Goal: Transaction & Acquisition: Book appointment/travel/reservation

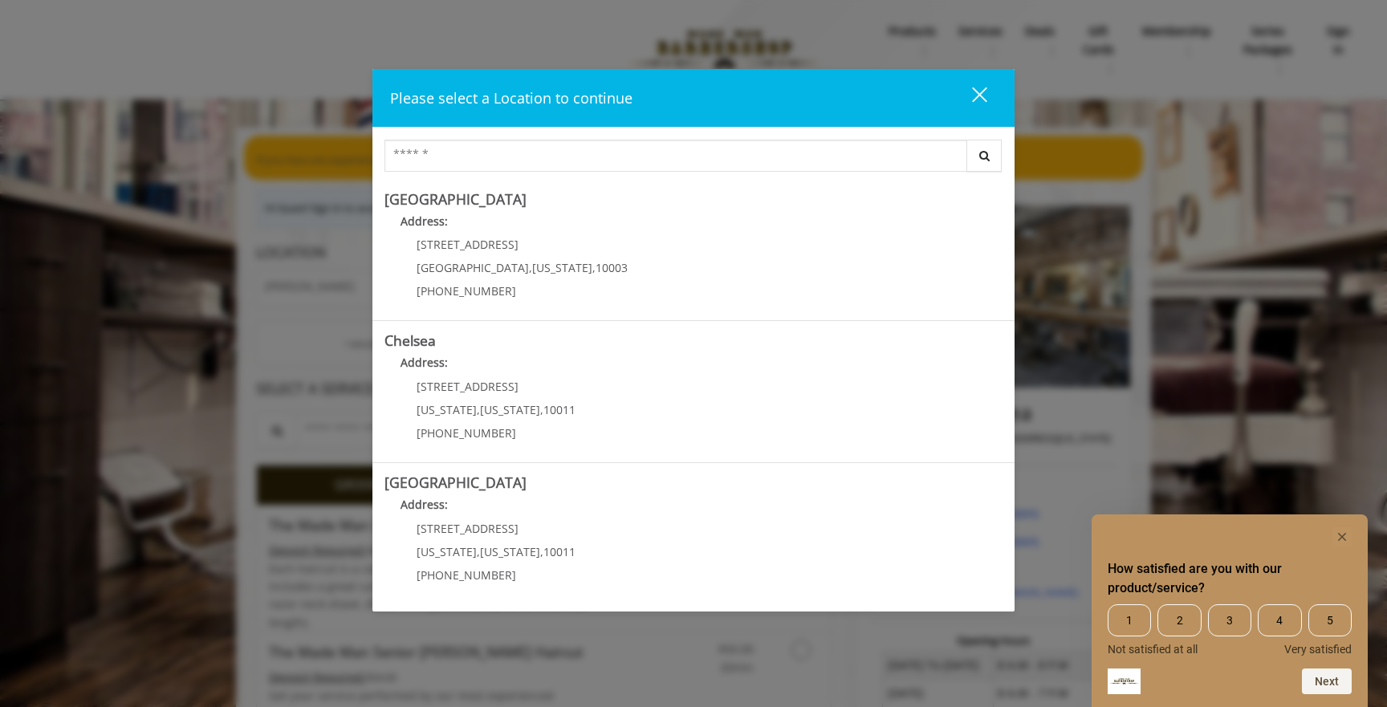
click at [981, 87] on div "close" at bounding box center [969, 98] width 32 height 24
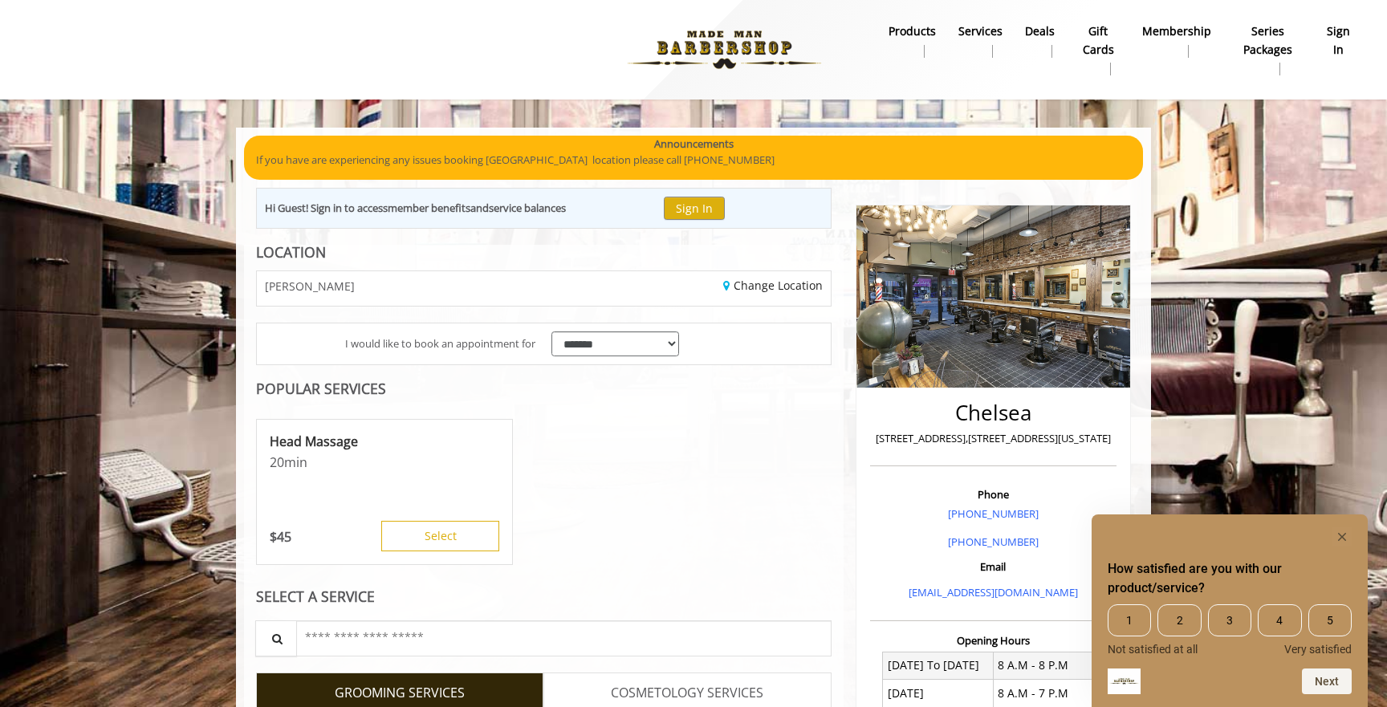
click at [1334, 44] on b "sign in" at bounding box center [1338, 40] width 27 height 36
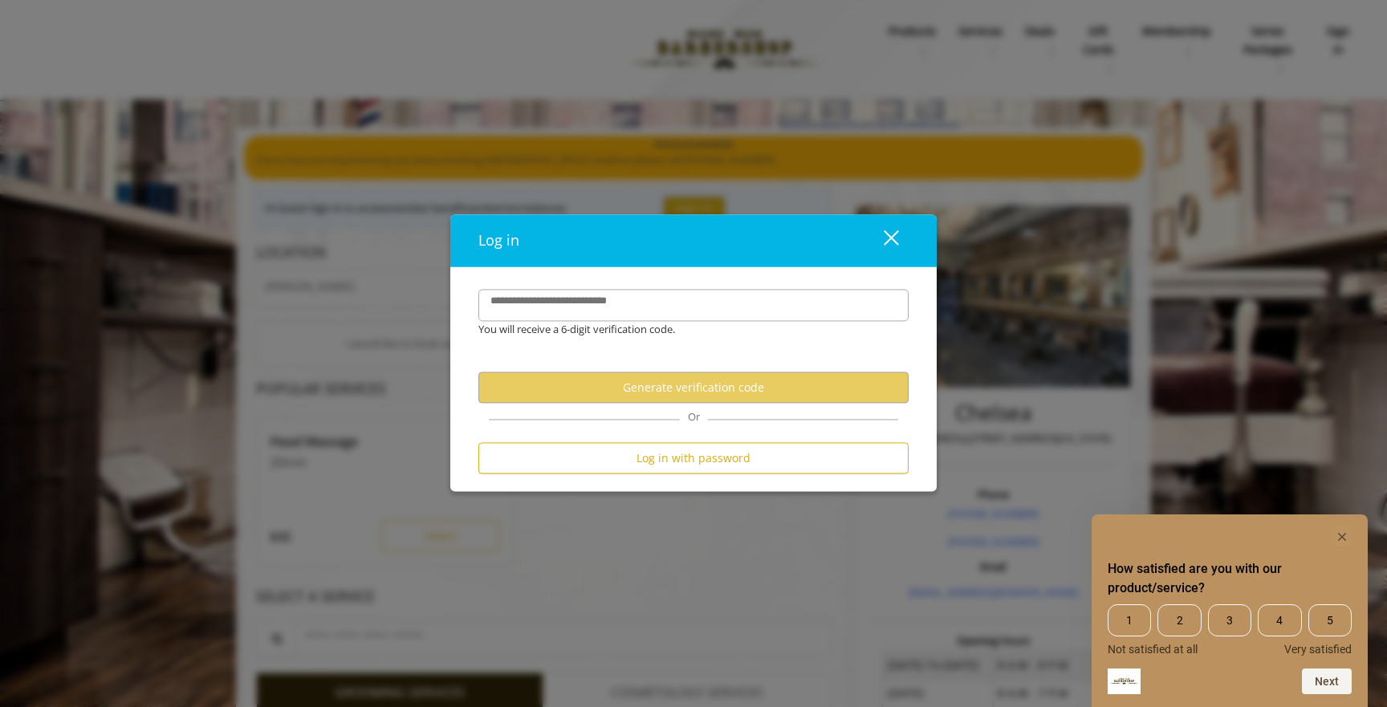
click at [711, 289] on div "**********" at bounding box center [693, 380] width 486 height 224
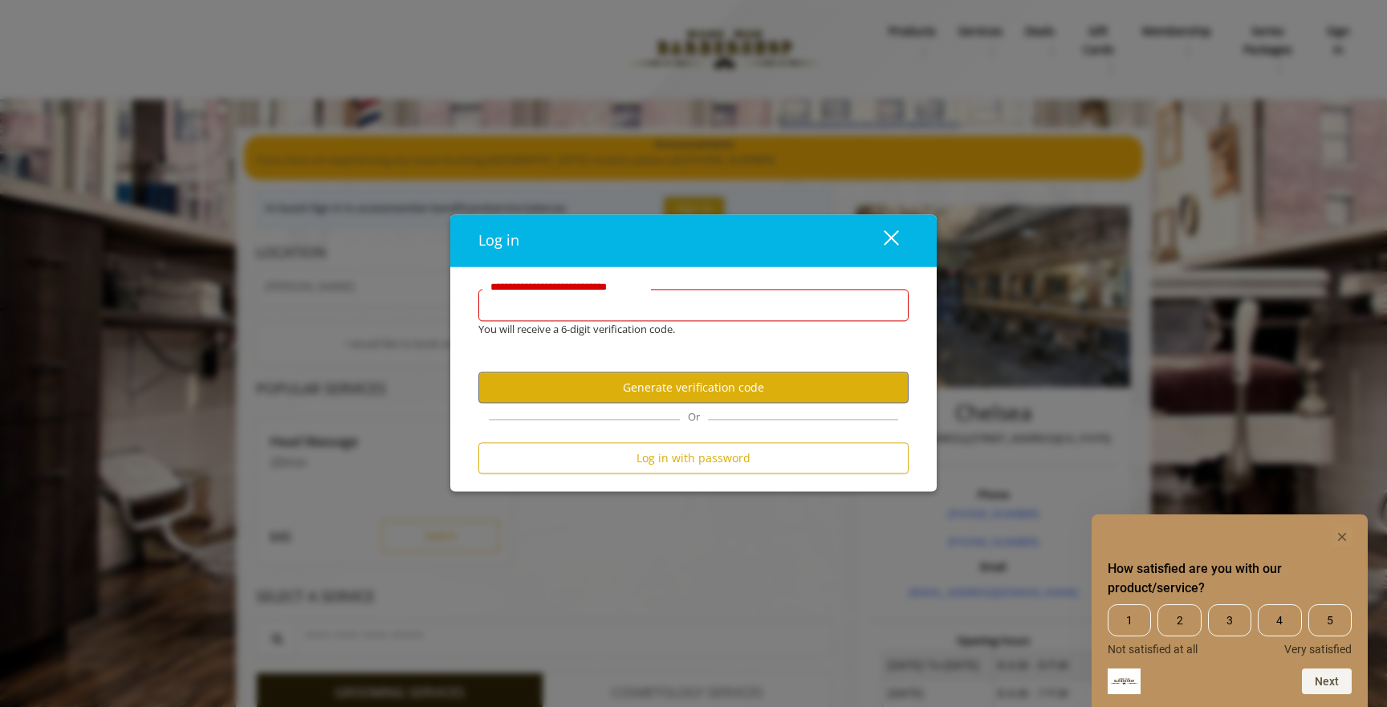
click at [714, 315] on input "**********" at bounding box center [693, 306] width 430 height 32
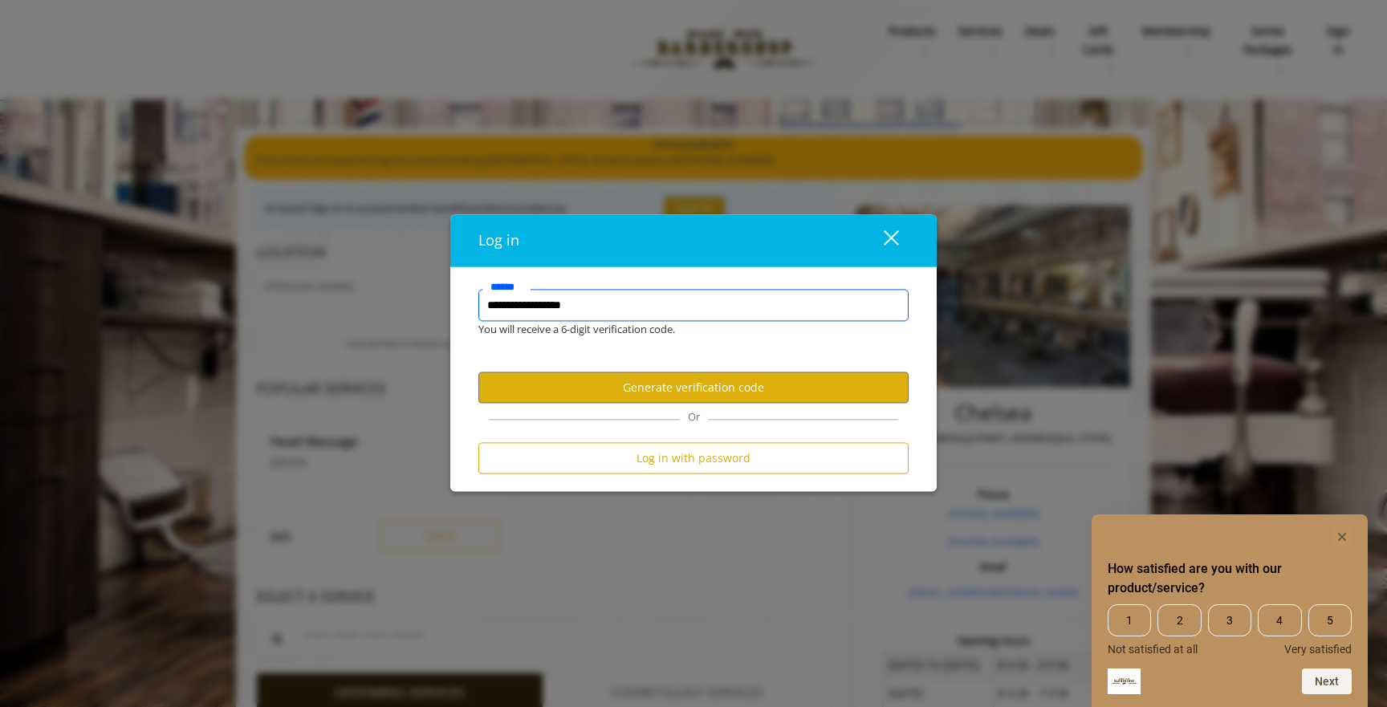
type input "**********"
click at [761, 367] on form "**********" at bounding box center [693, 386] width 430 height 193
click at [760, 376] on button "Generate verification code" at bounding box center [693, 387] width 430 height 31
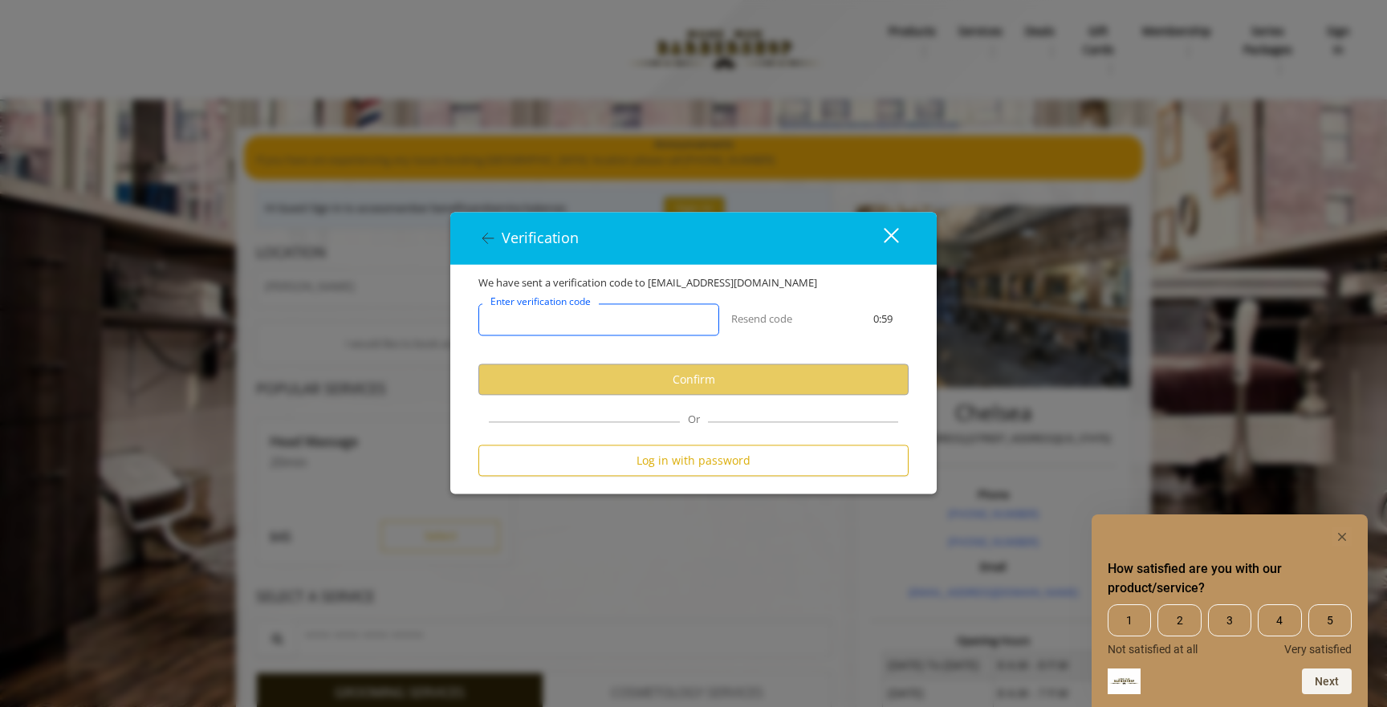
click at [663, 333] on input "Enter verification code" at bounding box center [598, 320] width 241 height 32
click at [573, 323] on input "Enter verification code" at bounding box center [598, 320] width 241 height 32
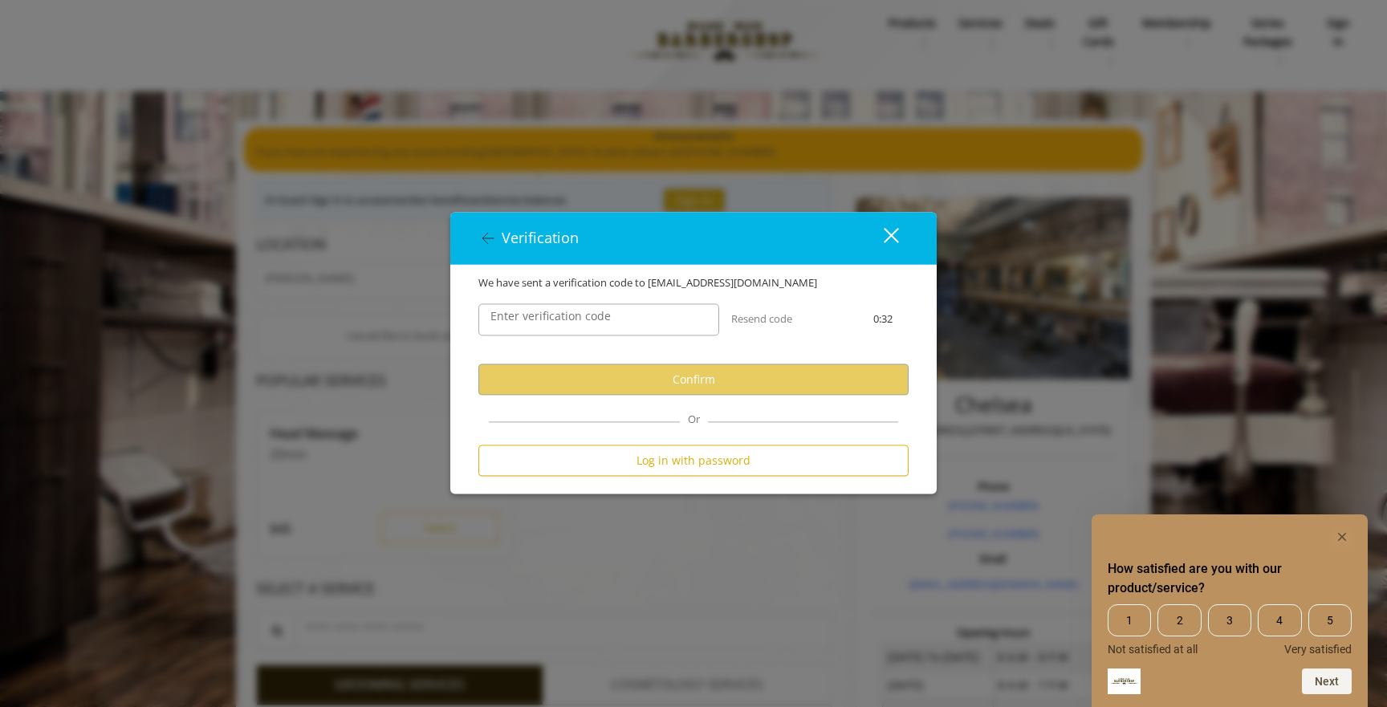
click at [894, 235] on div "close" at bounding box center [881, 238] width 32 height 24
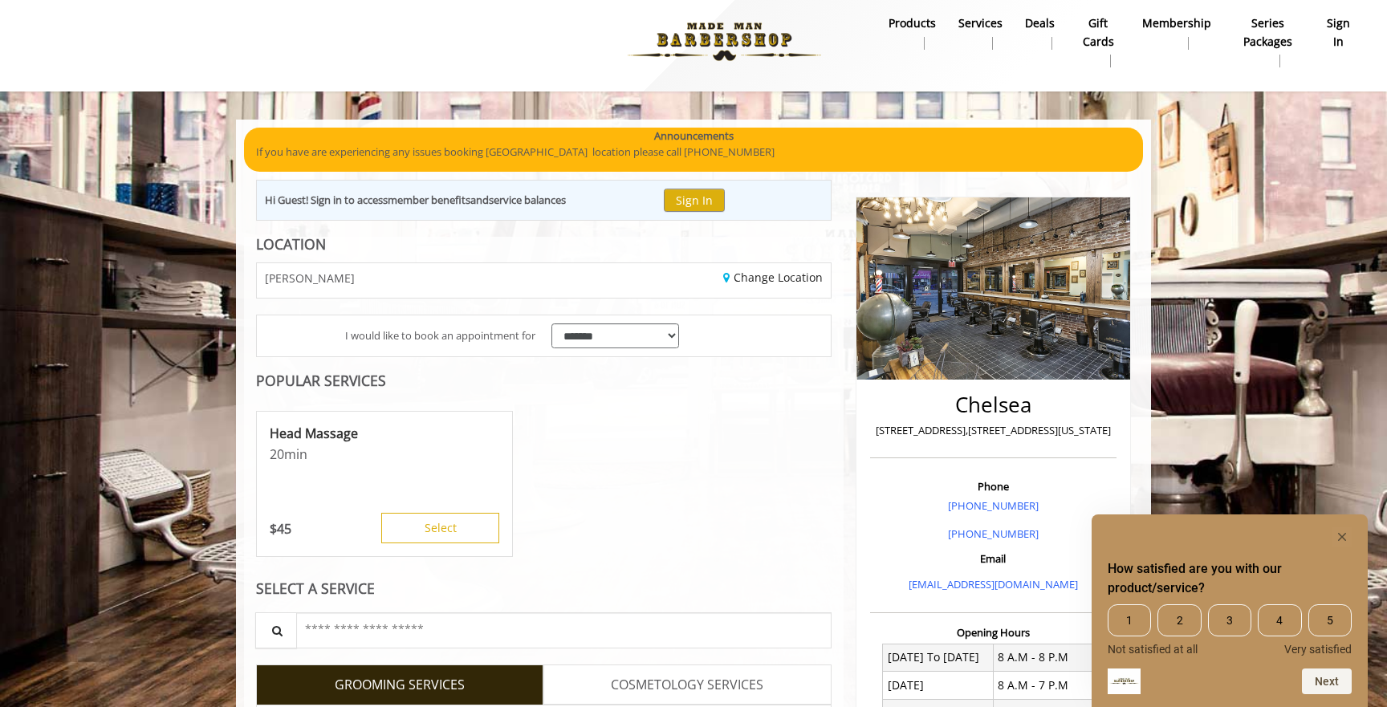
scroll to position [0, 0]
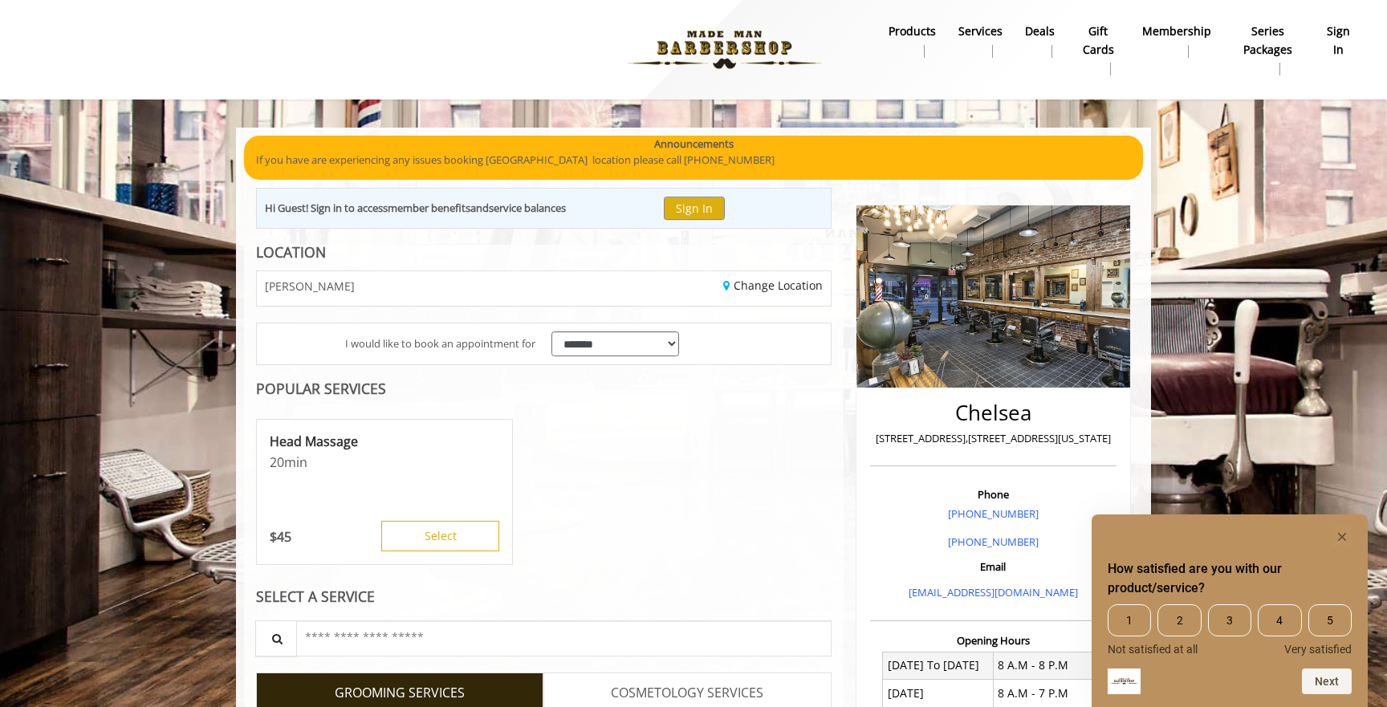
click at [1334, 42] on b "sign in" at bounding box center [1338, 40] width 27 height 36
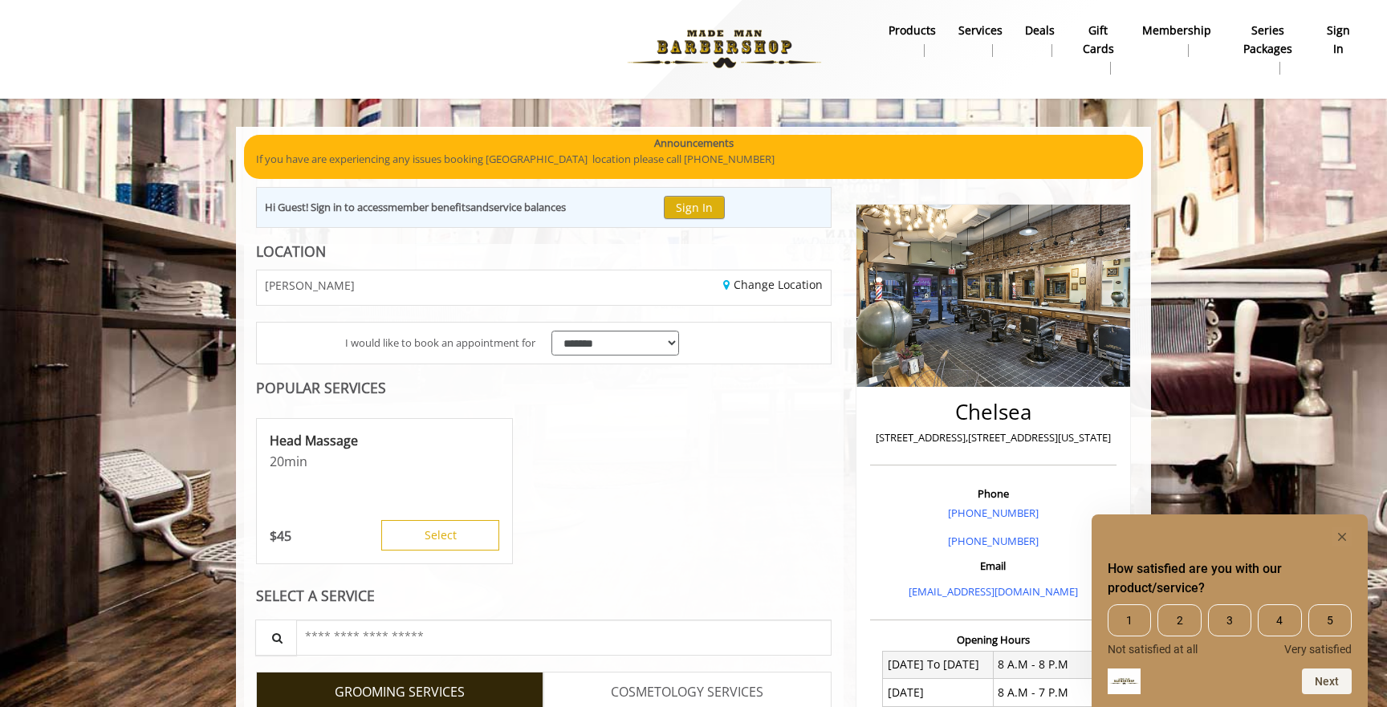
click at [1332, 43] on b "sign in" at bounding box center [1338, 40] width 27 height 36
click at [1326, 36] on b "sign in" at bounding box center [1338, 40] width 27 height 36
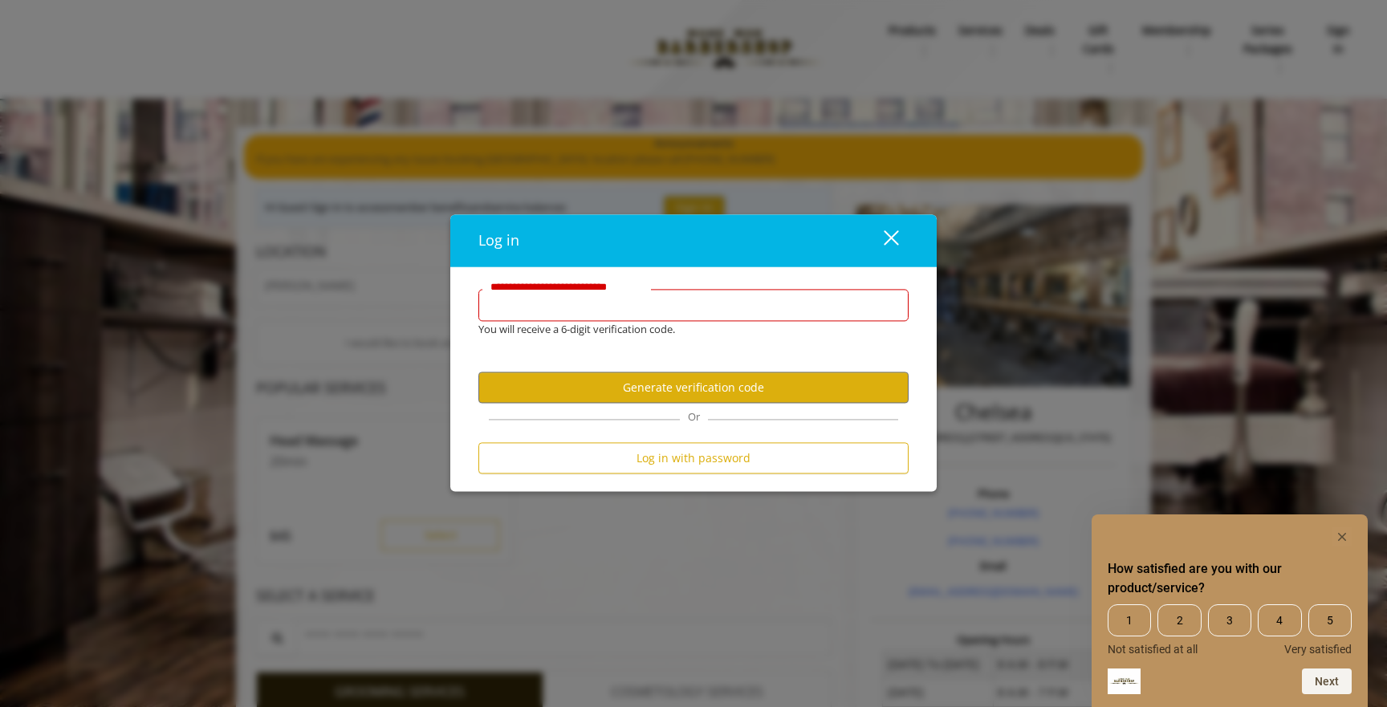
click at [757, 303] on input "**********" at bounding box center [693, 306] width 430 height 32
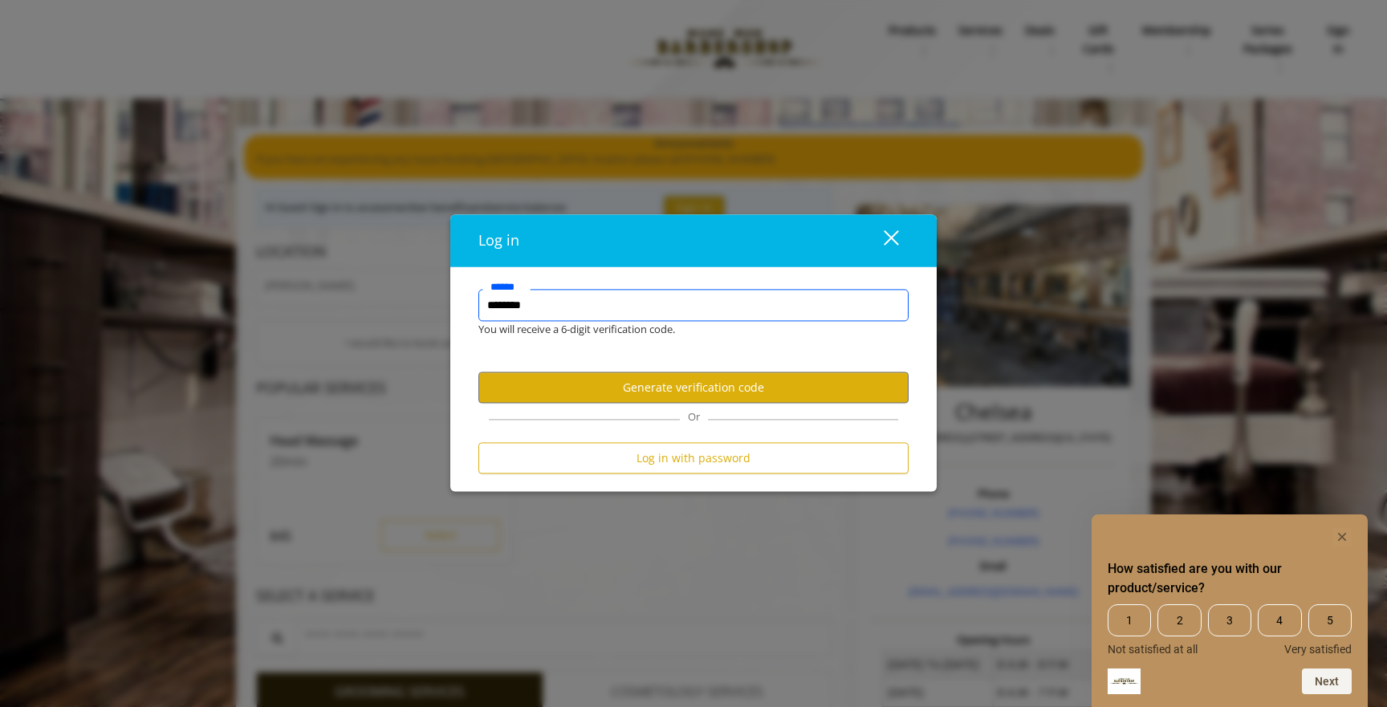
type input "*********"
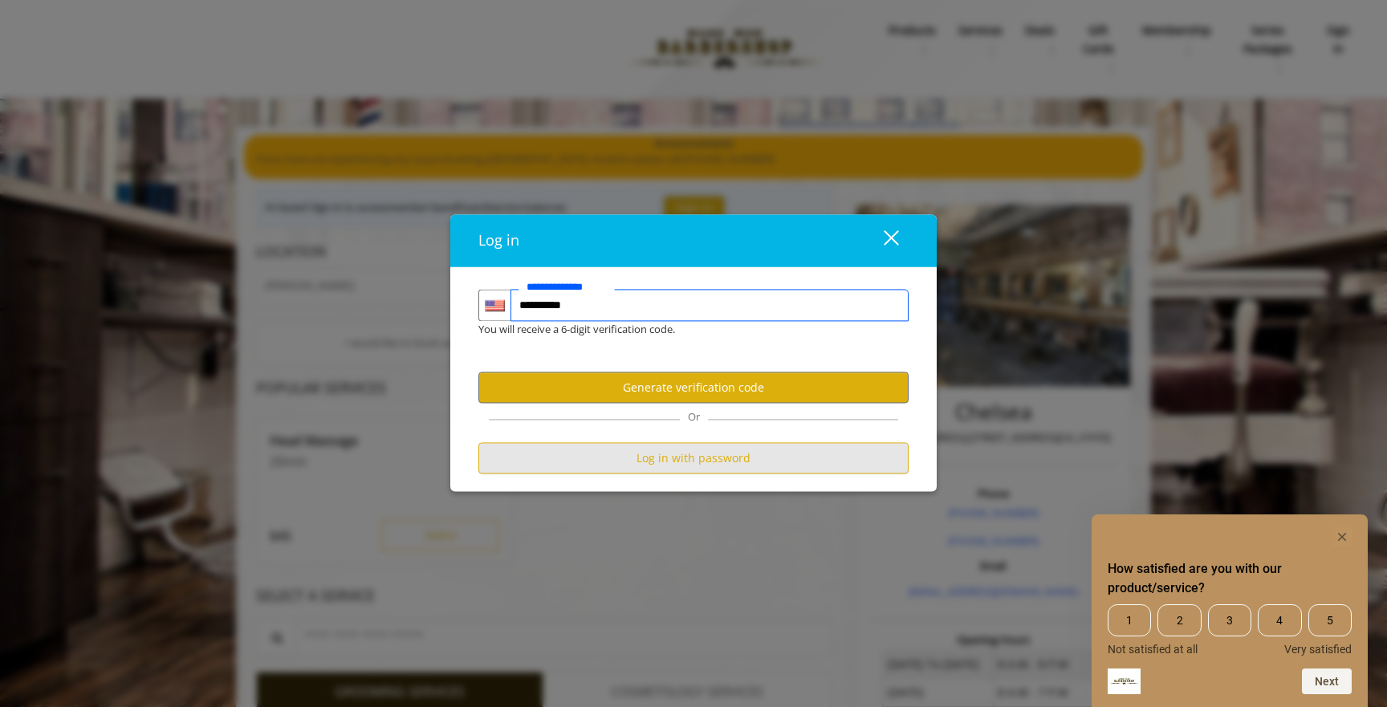
type input "**********"
click at [715, 457] on button "Log in with password" at bounding box center [693, 458] width 430 height 31
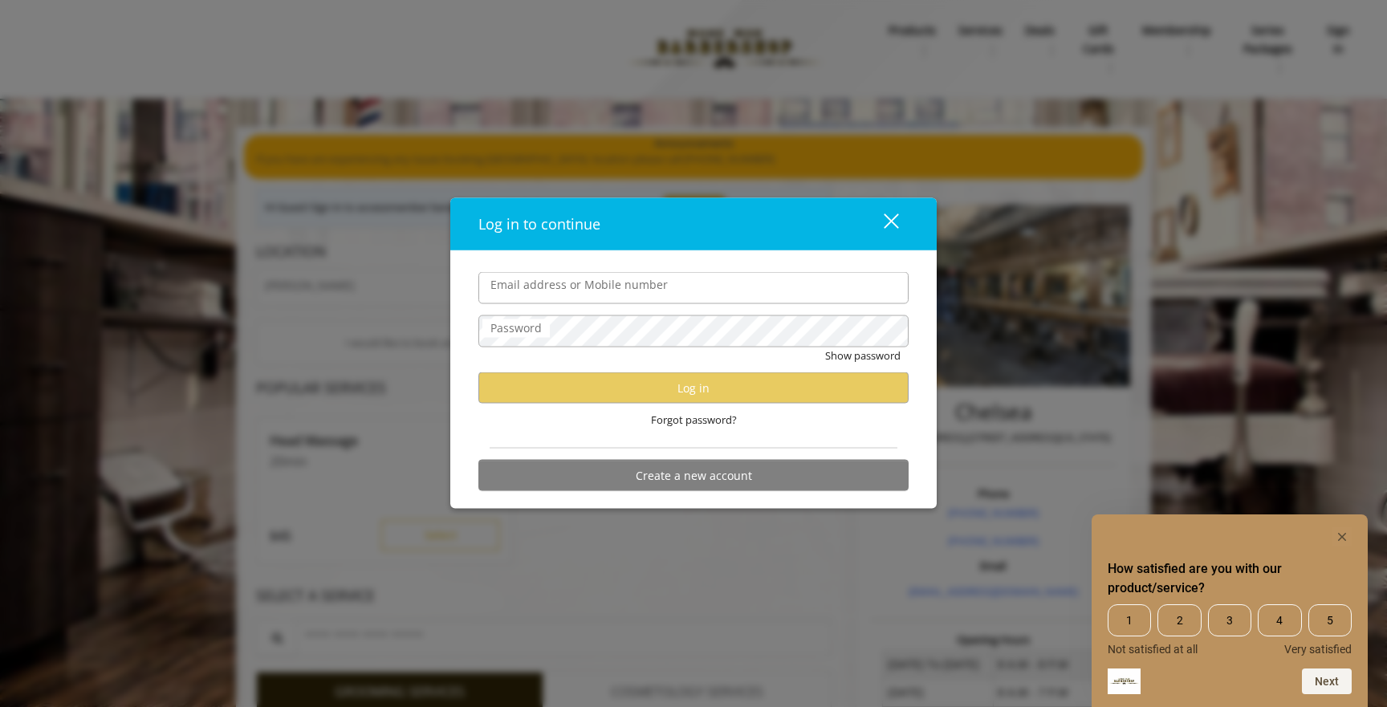
click at [664, 291] on input "Email address or Mobile number" at bounding box center [693, 288] width 430 height 32
click at [697, 277] on input "Email address or Mobile number" at bounding box center [693, 288] width 430 height 32
click at [733, 347] on div "Password" at bounding box center [693, 331] width 430 height 32
click at [724, 299] on input "Email address or Mobile number" at bounding box center [693, 288] width 430 height 32
type input "**********"
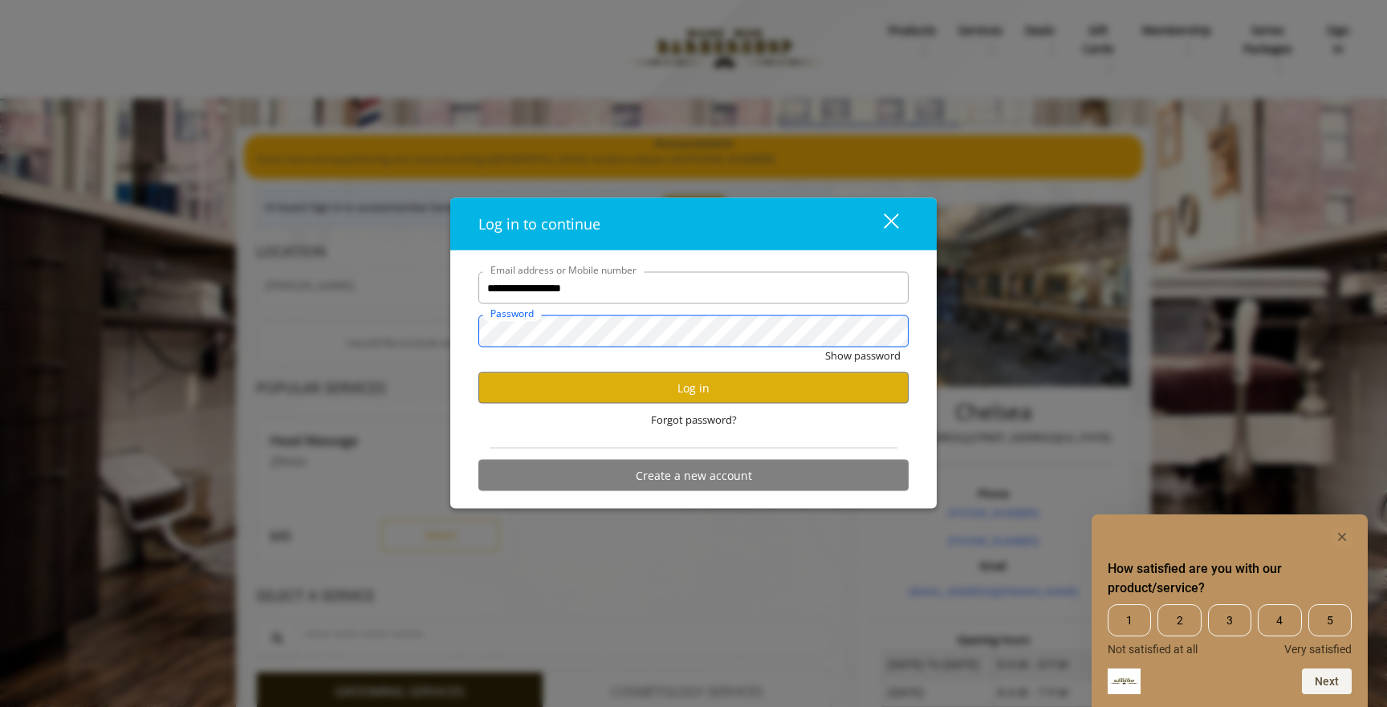
click at [825, 347] on button "Show password" at bounding box center [862, 355] width 75 height 17
click at [676, 383] on button "Log in" at bounding box center [693, 387] width 430 height 31
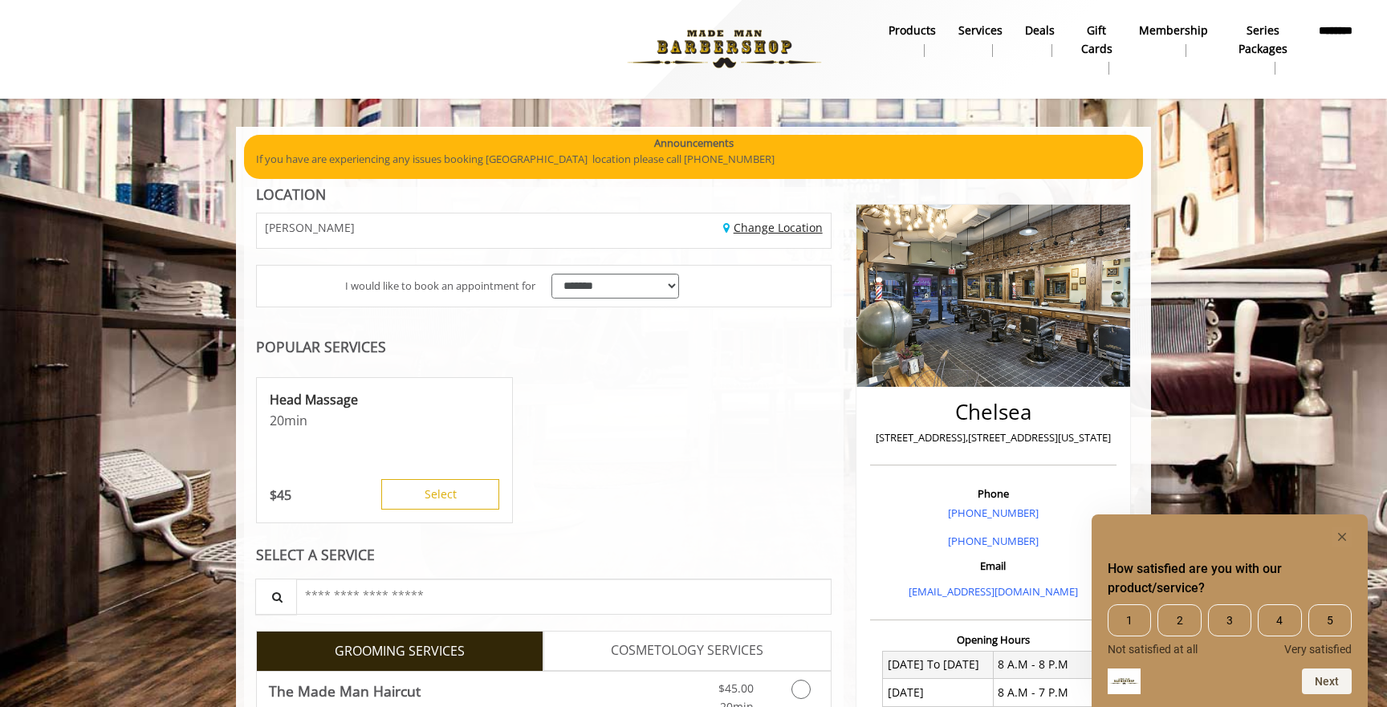
click at [766, 231] on link "Change Location" at bounding box center [773, 227] width 100 height 15
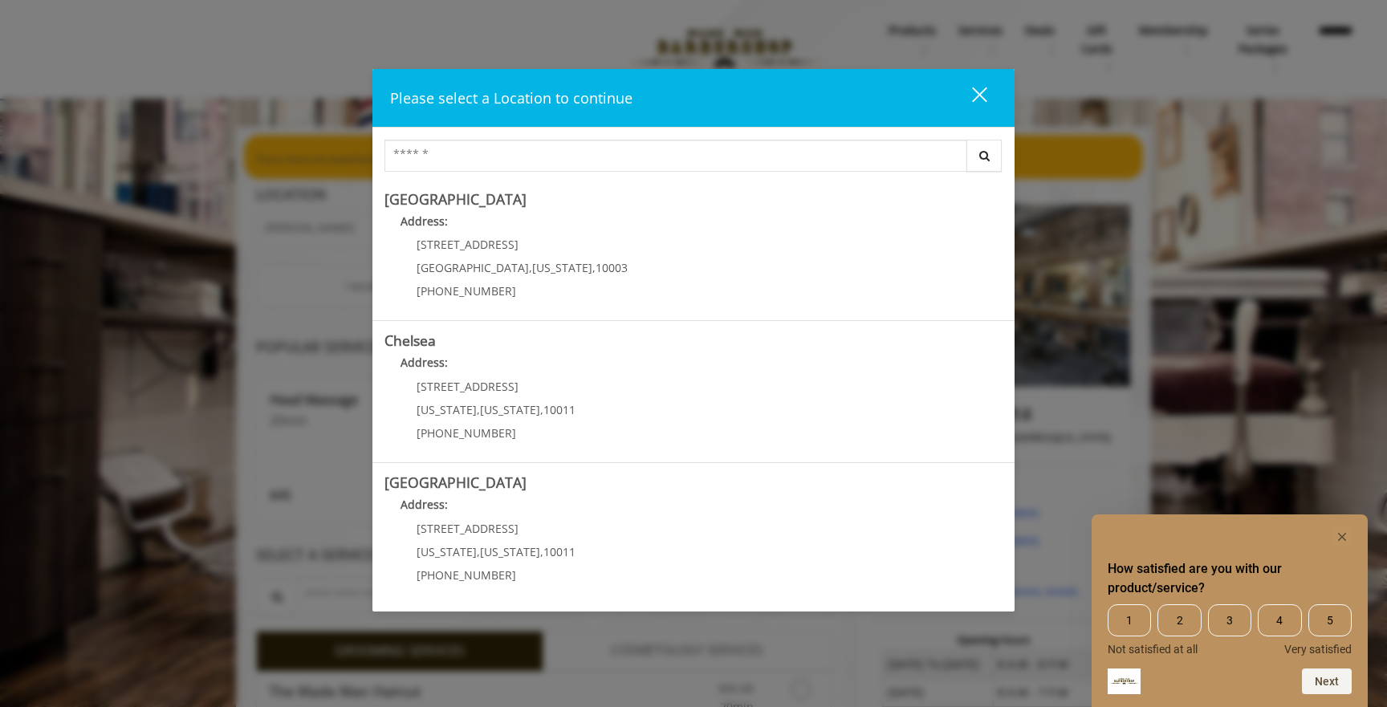
drag, startPoint x: 982, startPoint y: 88, endPoint x: 977, endPoint y: 135, distance: 46.8
click at [982, 89] on div "close" at bounding box center [969, 98] width 32 height 24
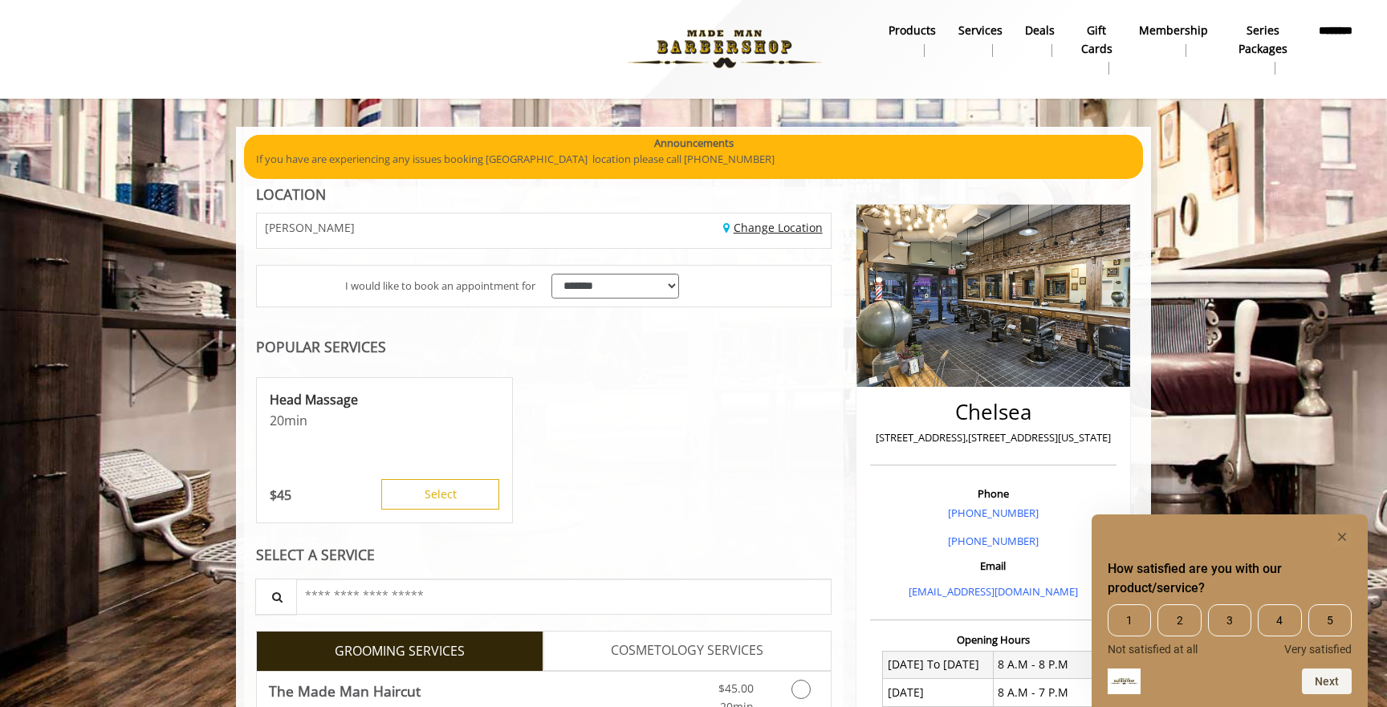
click at [756, 235] on div "Change Location" at bounding box center [692, 230] width 299 height 35
click at [764, 229] on link "Change Location" at bounding box center [773, 227] width 100 height 15
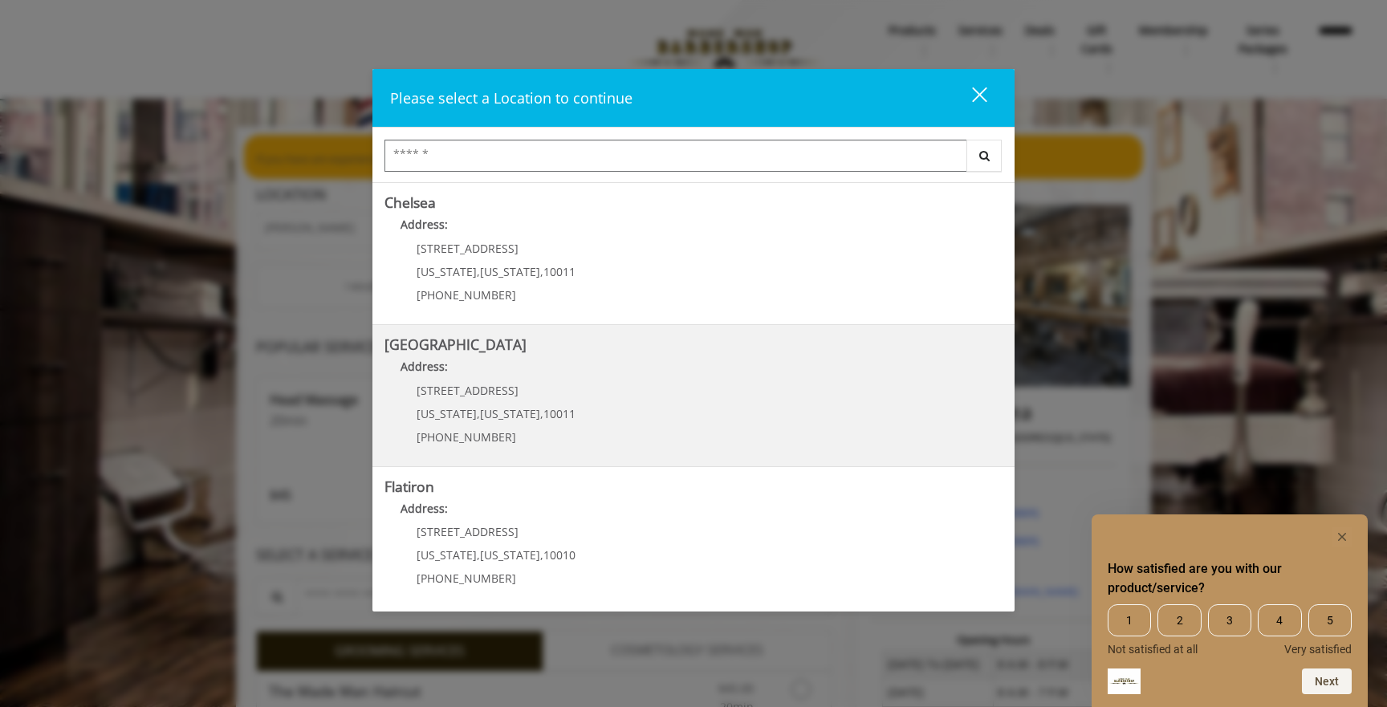
scroll to position [174, 0]
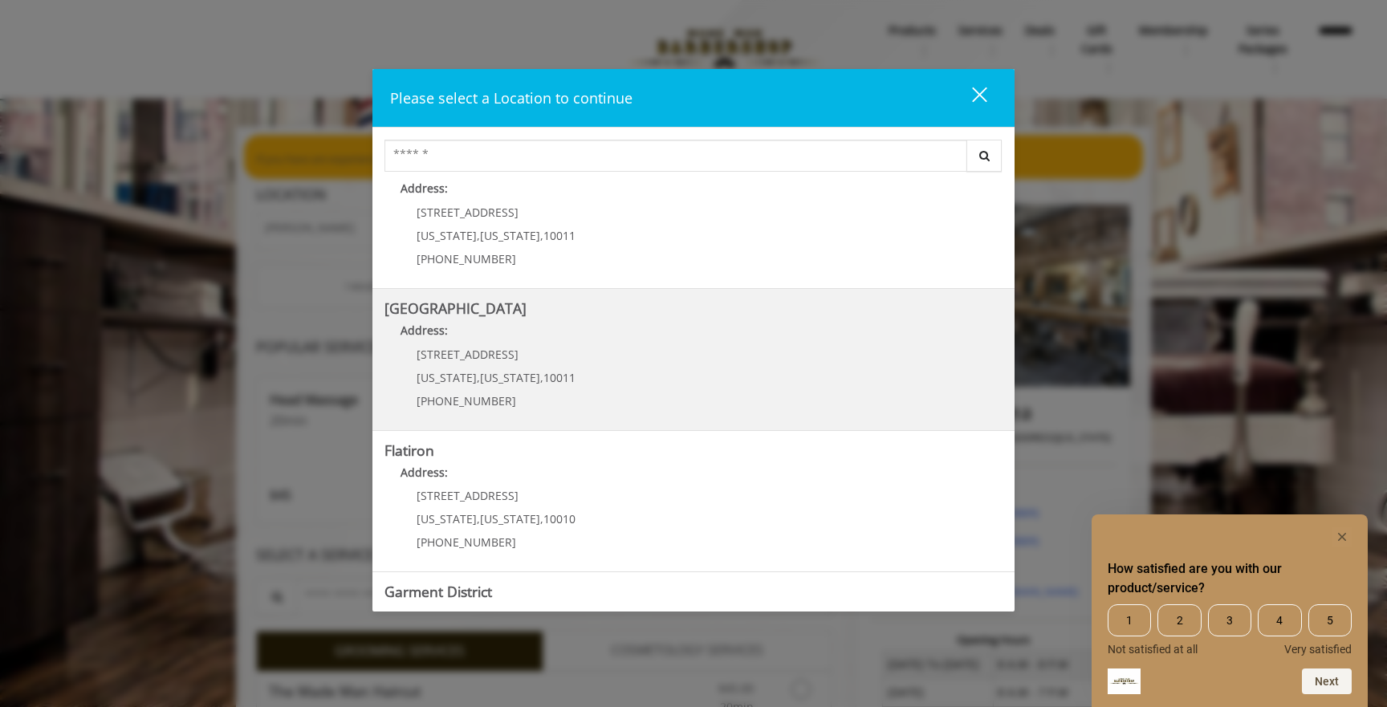
click at [591, 395] on Street "[GEOGRAPHIC_DATA] Address: [STREET_ADDRESS][US_STATE][US_STATE] (646) 850-0041" at bounding box center [693, 359] width 618 height 117
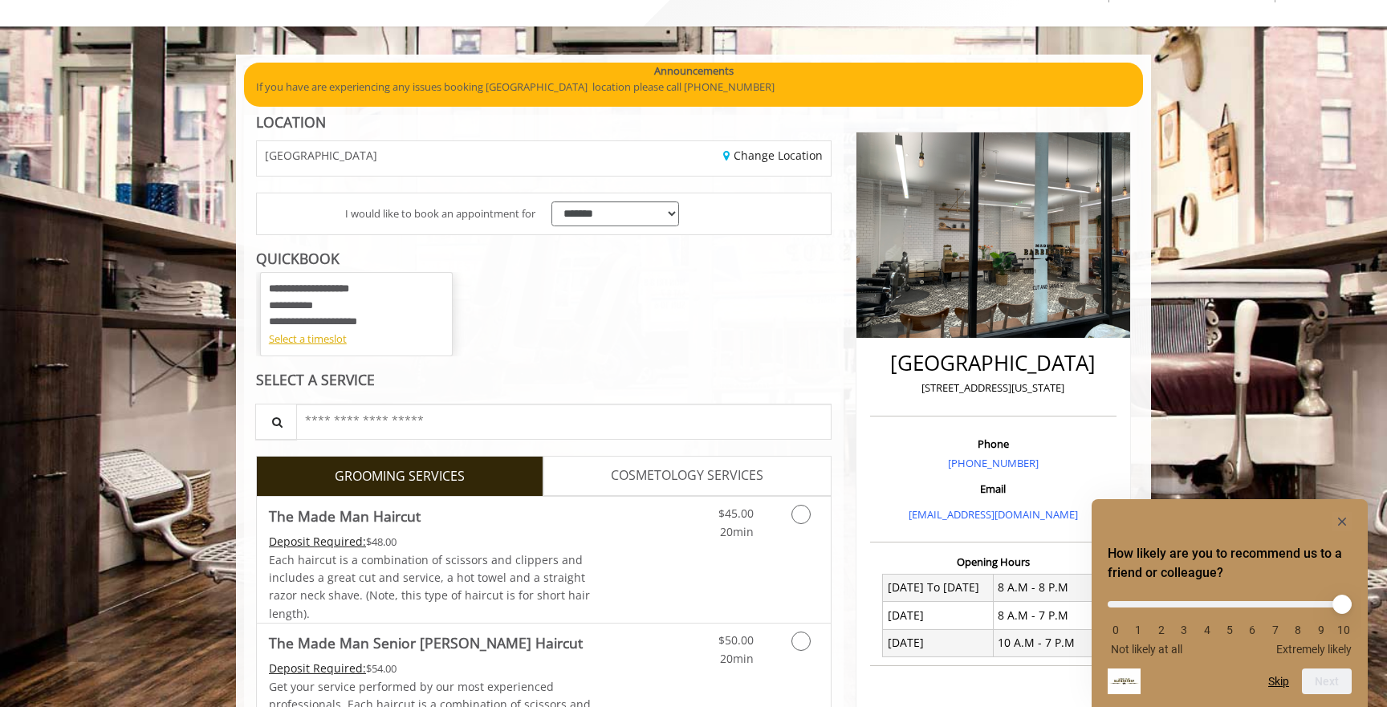
scroll to position [75, 0]
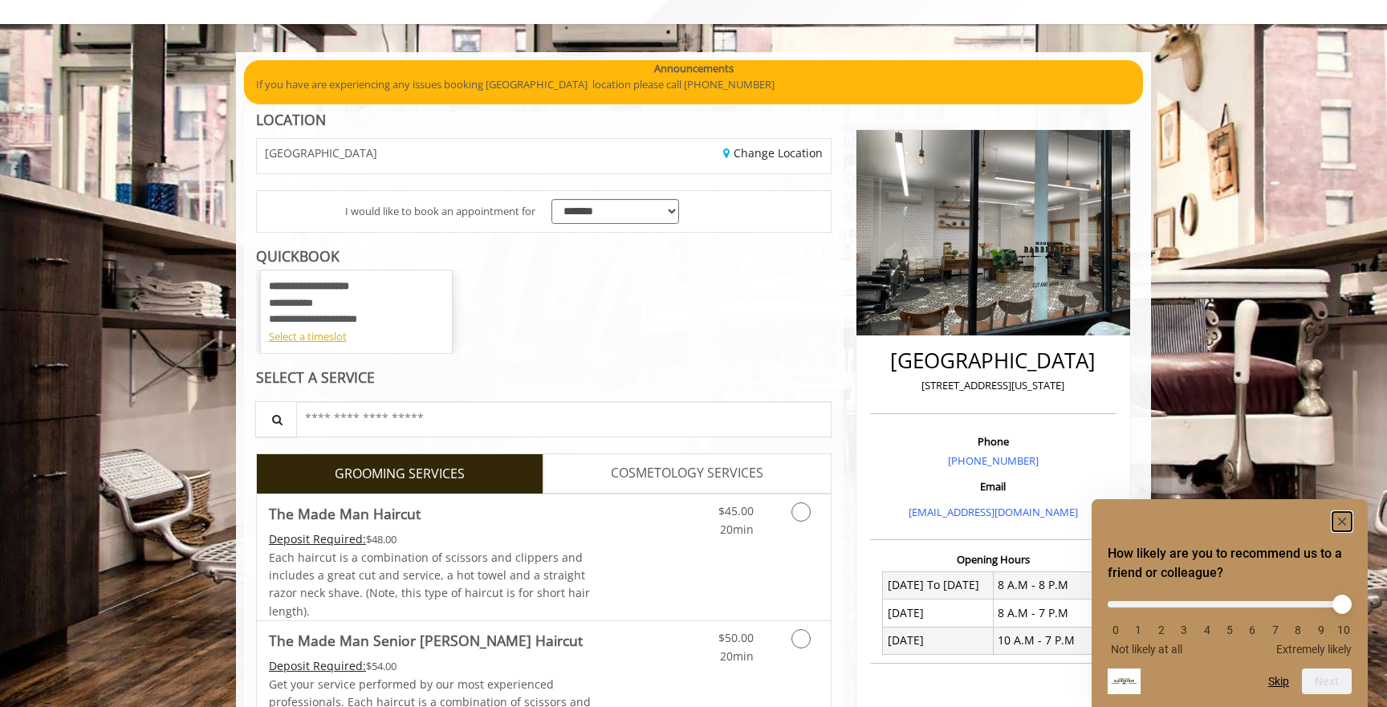
click at [1336, 517] on rect "Hide survey" at bounding box center [1341, 521] width 19 height 19
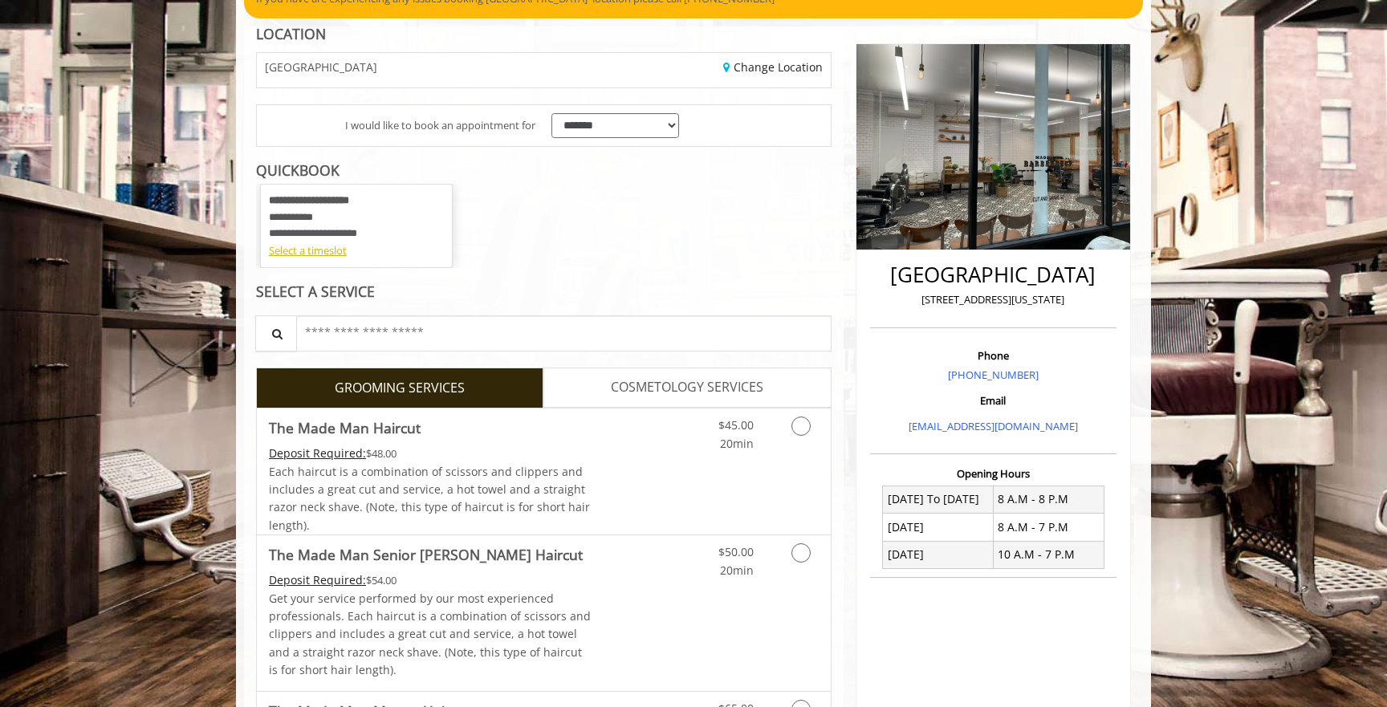
scroll to position [164, 0]
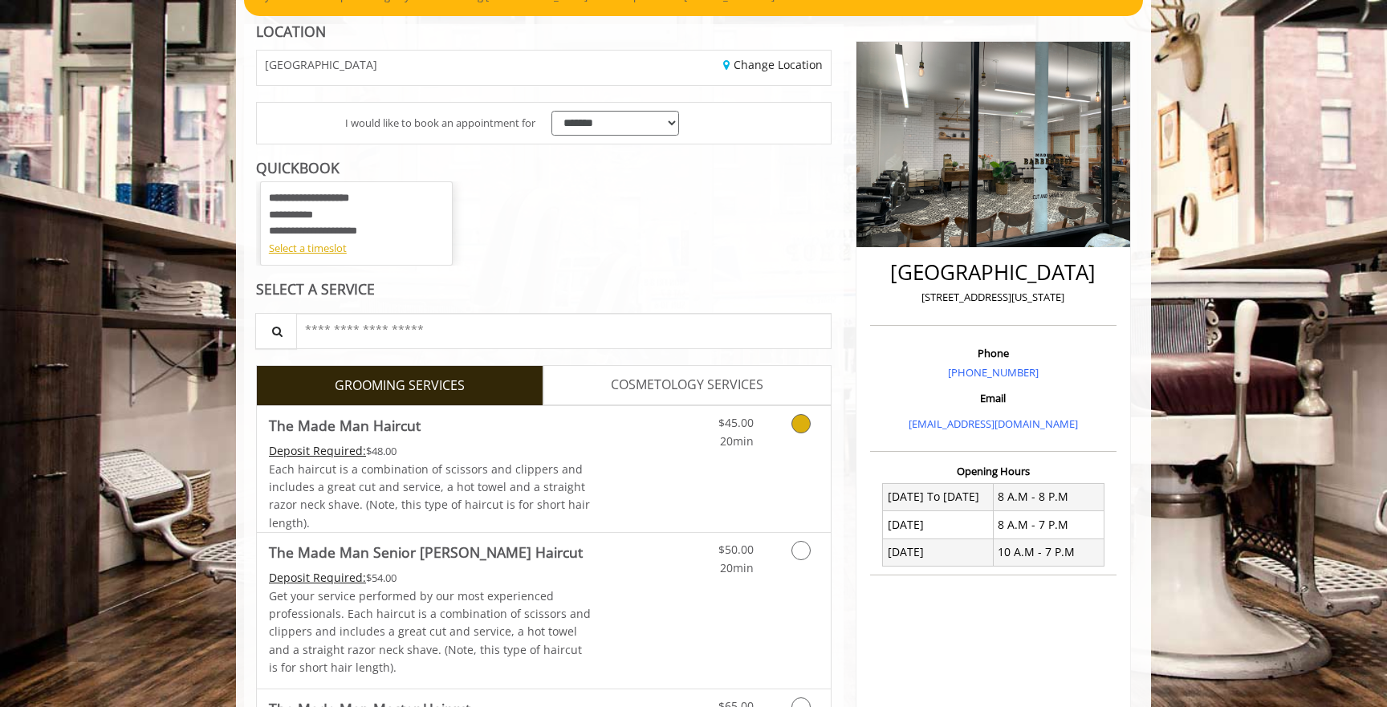
click at [794, 420] on icon "Grooming services" at bounding box center [800, 423] width 19 height 19
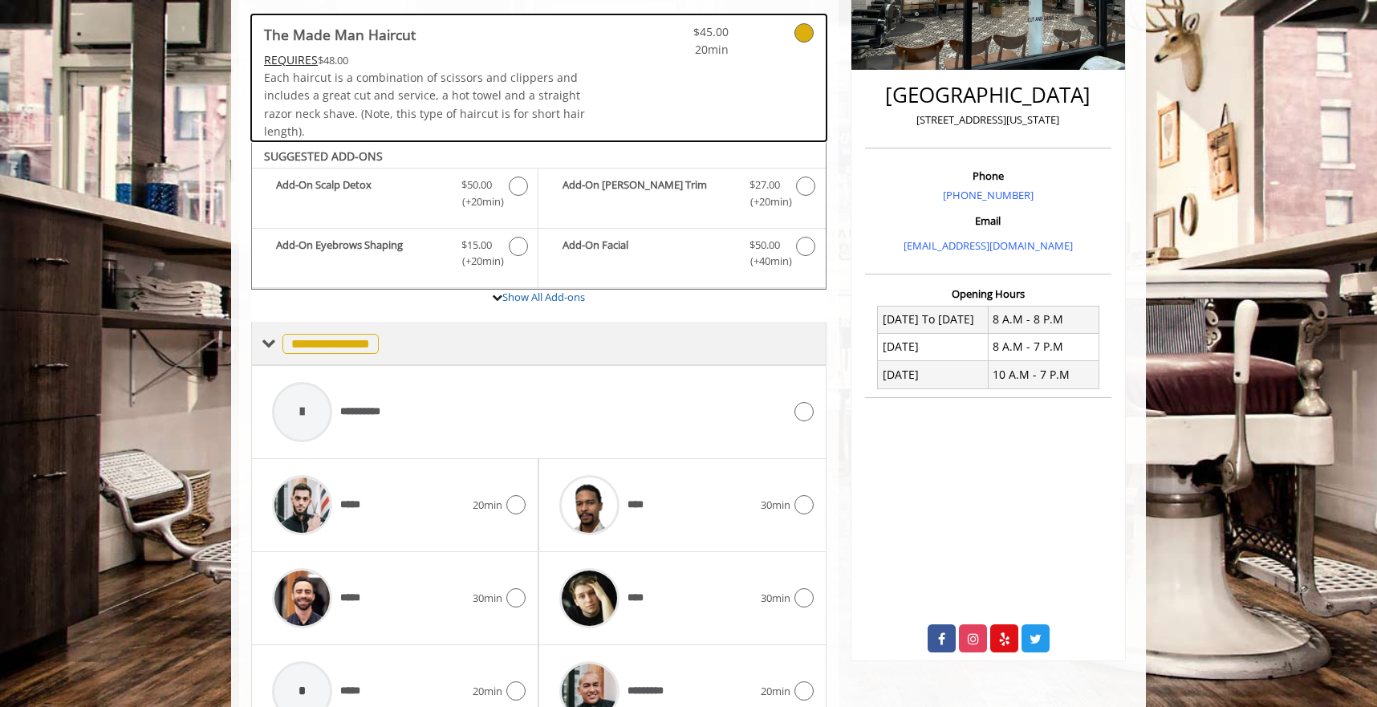
scroll to position [428, 0]
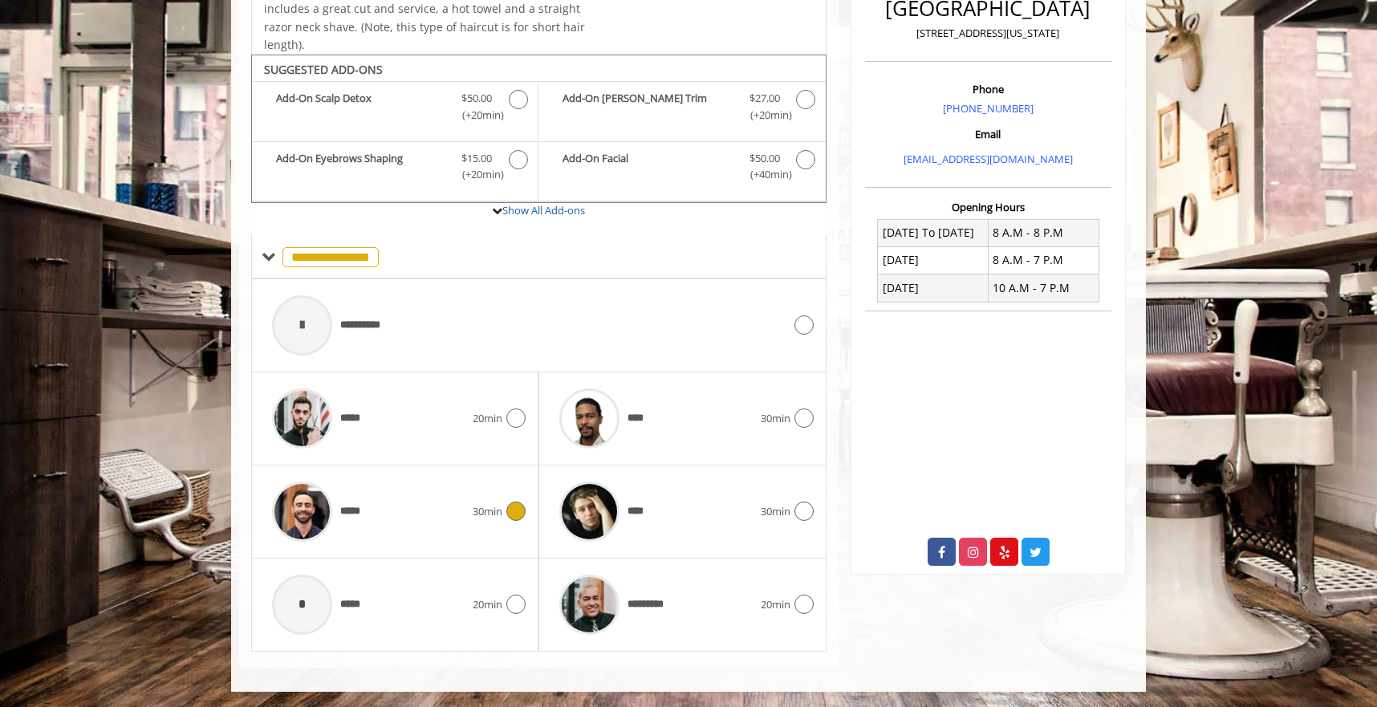
click at [512, 514] on icon at bounding box center [515, 511] width 19 height 19
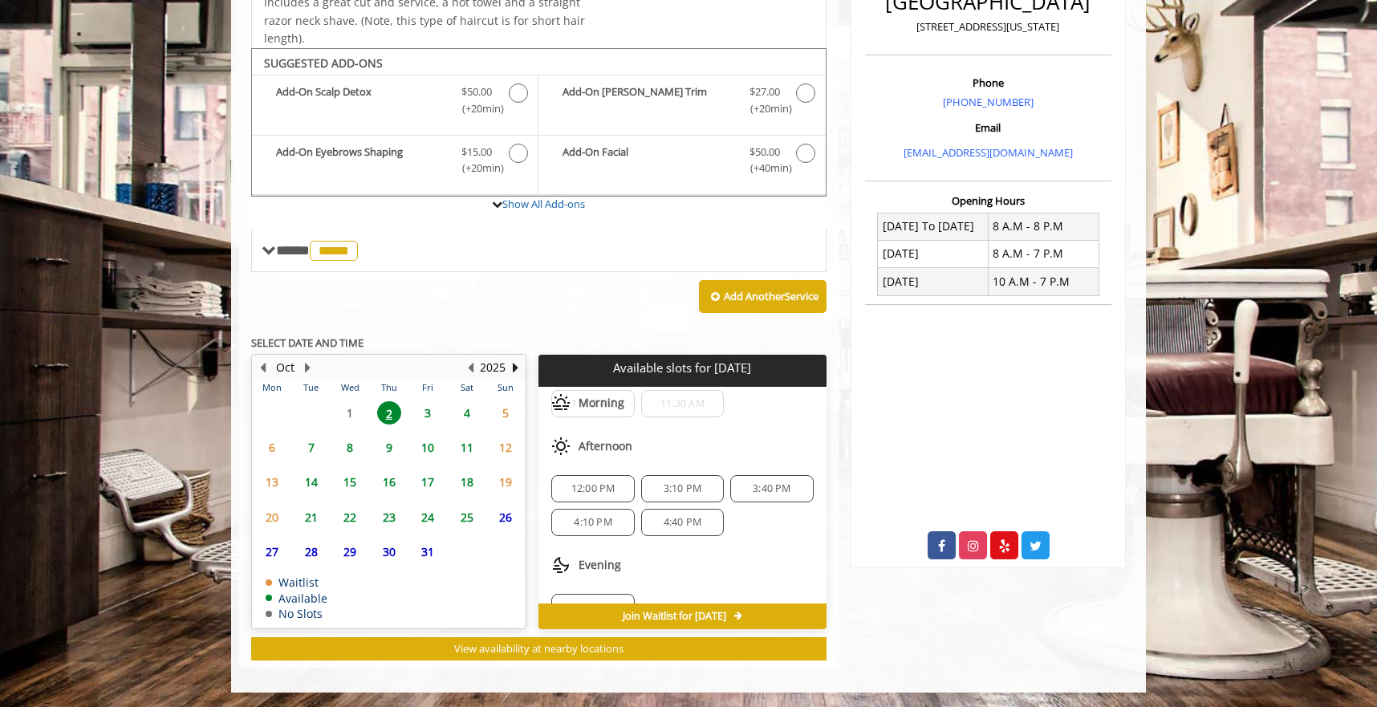
scroll to position [72, 0]
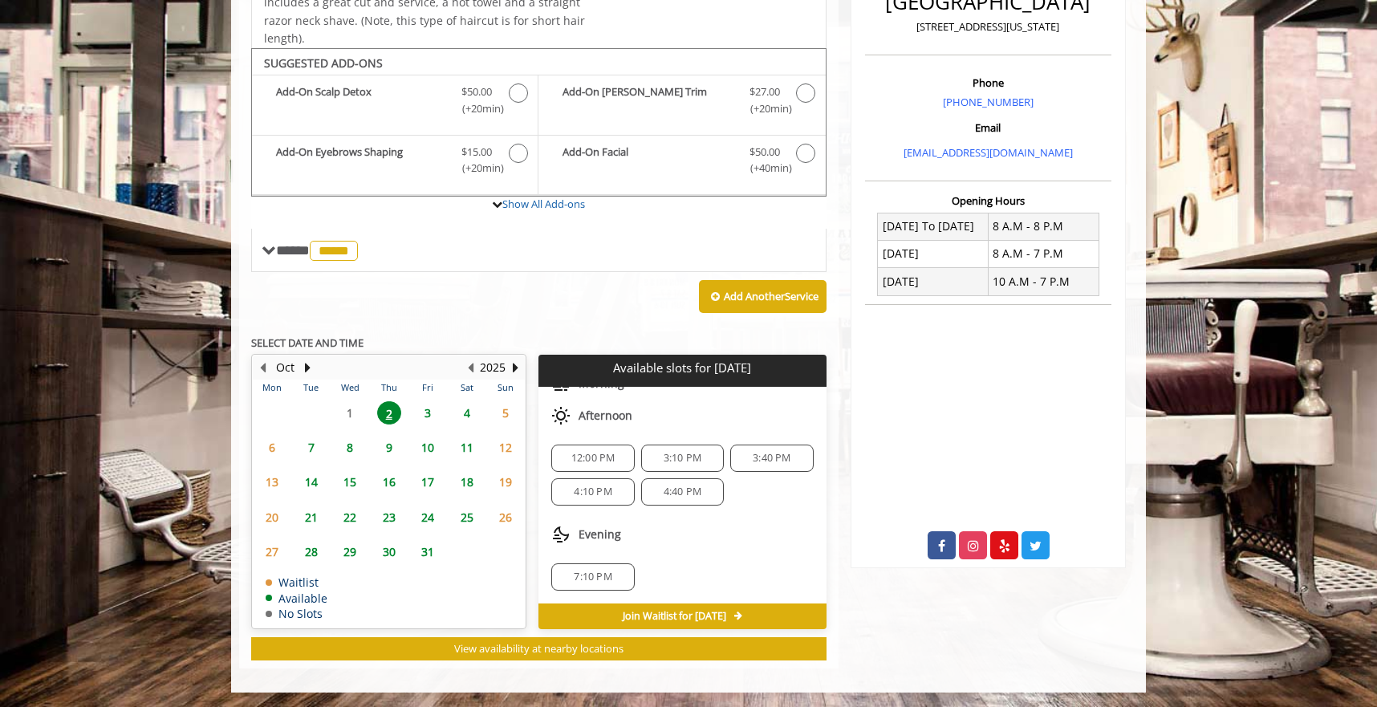
click at [694, 493] on span "4:40 PM" at bounding box center [683, 491] width 38 height 13
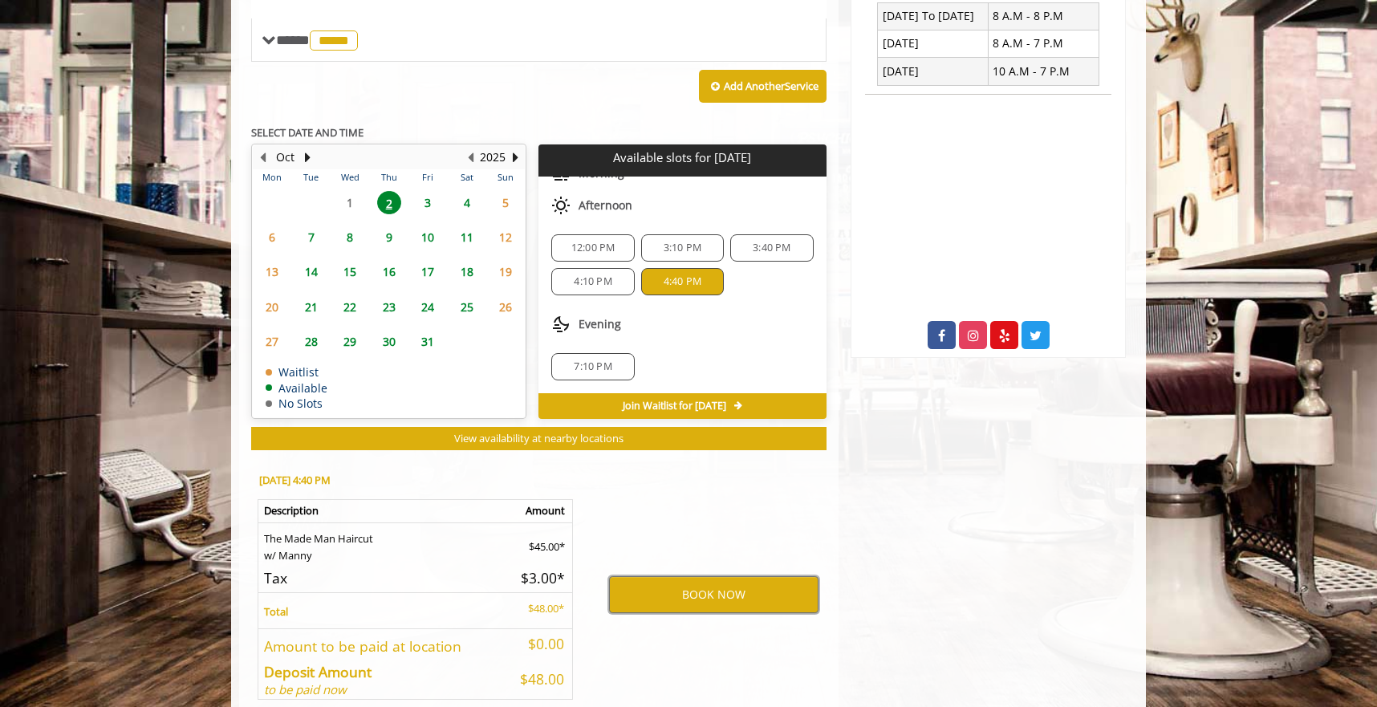
scroll to position [725, 0]
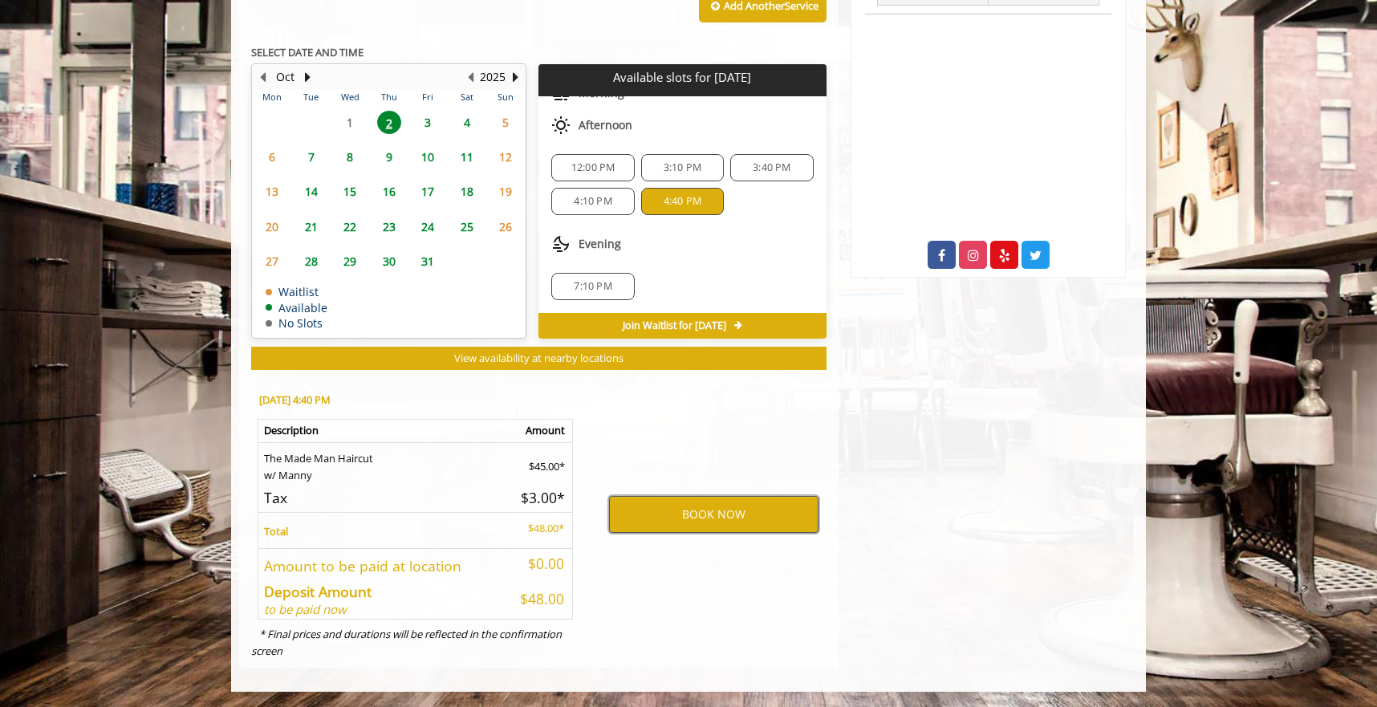
click at [718, 505] on button "BOOK NOW" at bounding box center [713, 514] width 209 height 37
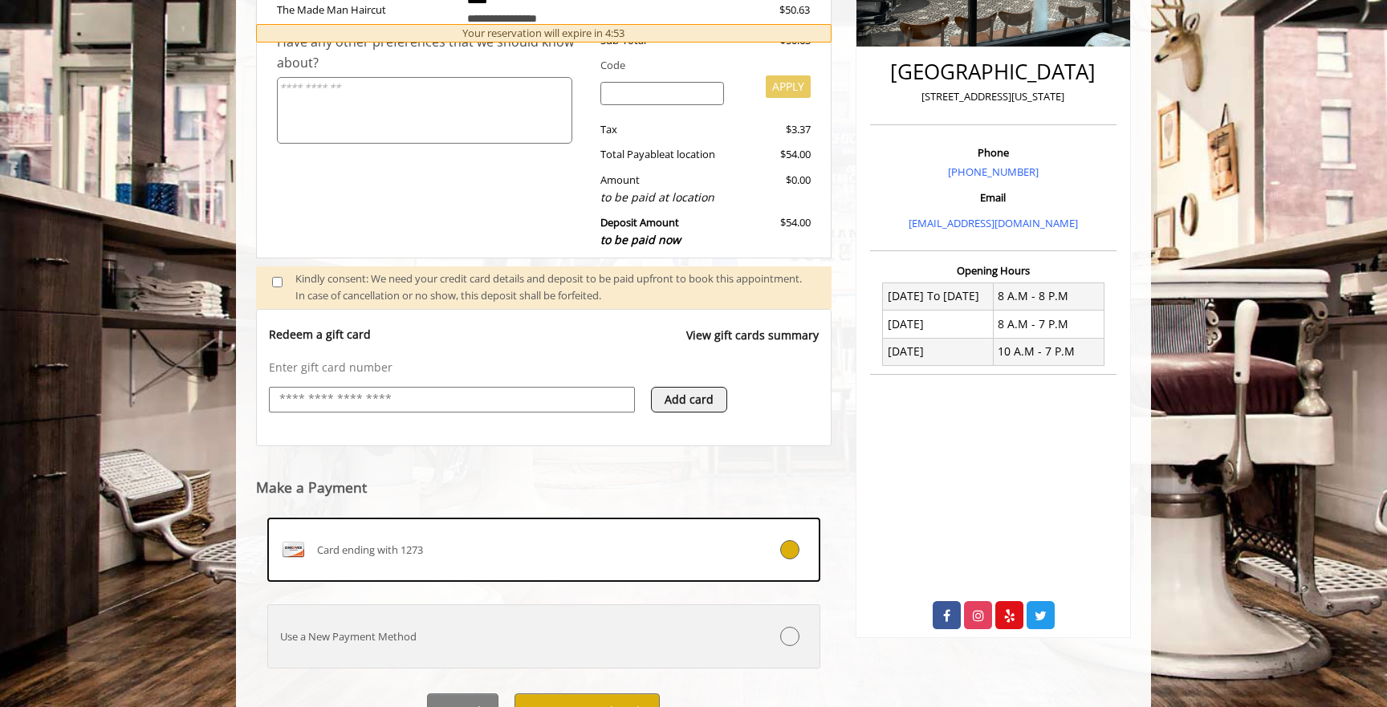
scroll to position [443, 0]
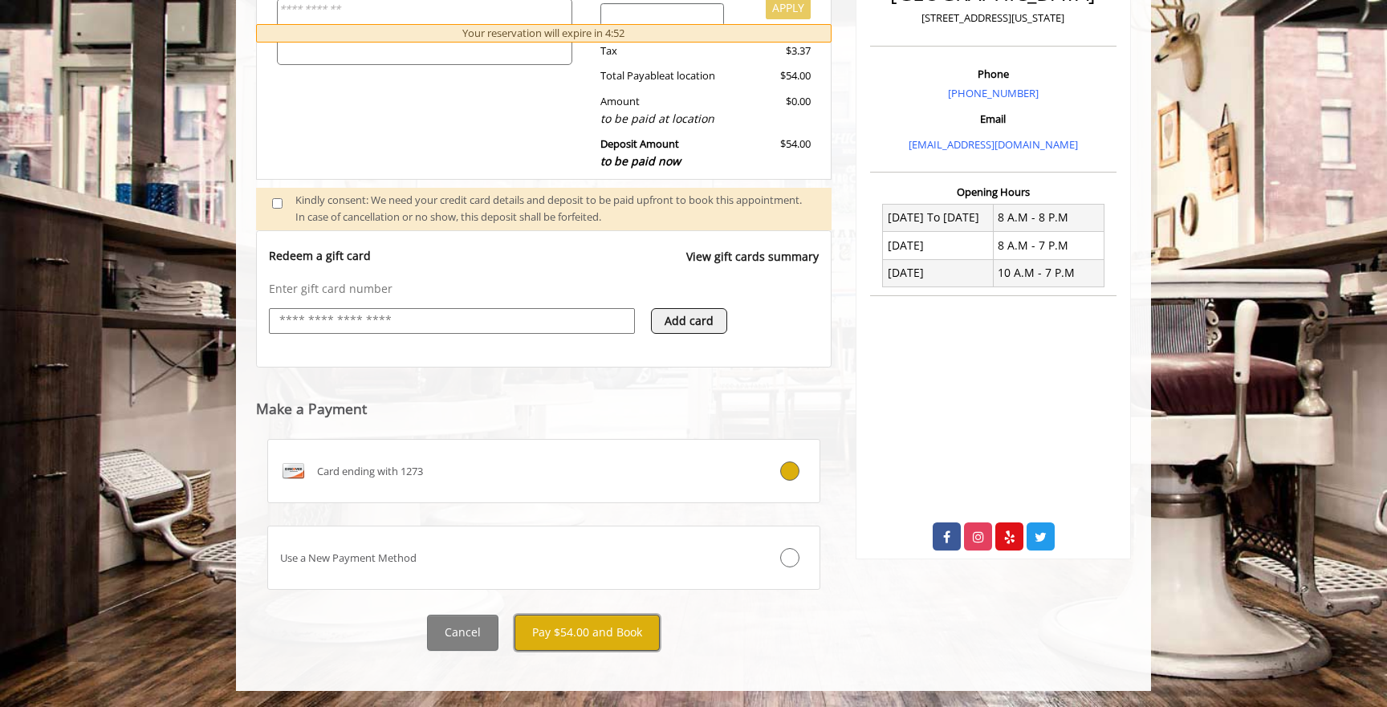
click at [602, 633] on button "Pay $54.00 and Book" at bounding box center [586, 633] width 145 height 36
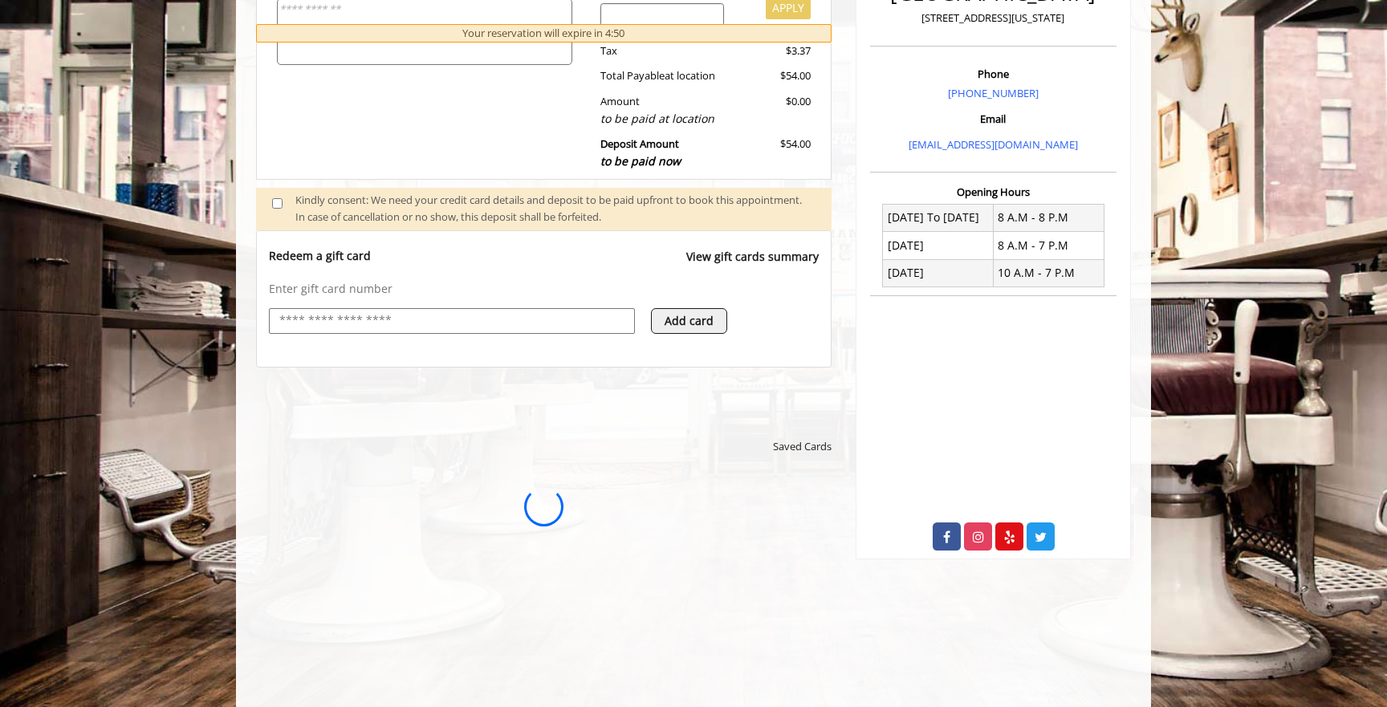
scroll to position [0, 0]
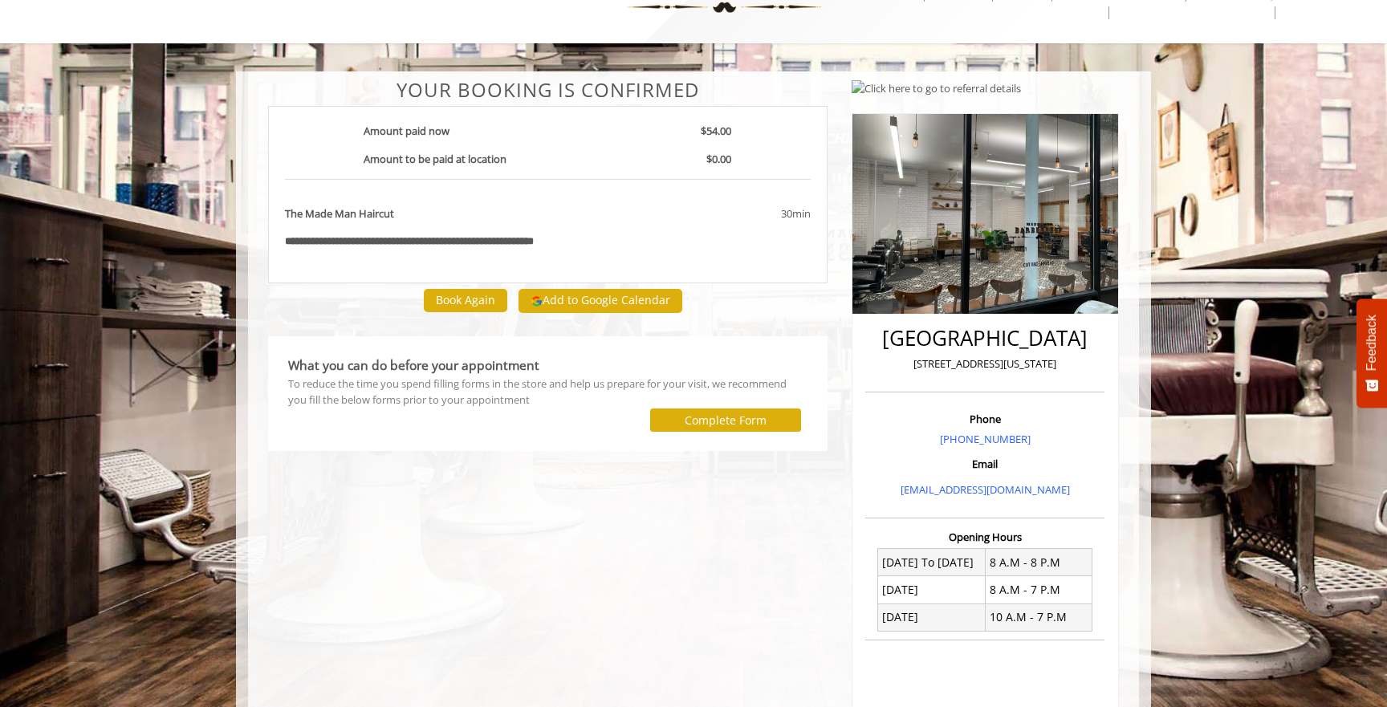
scroll to position [66, 0]
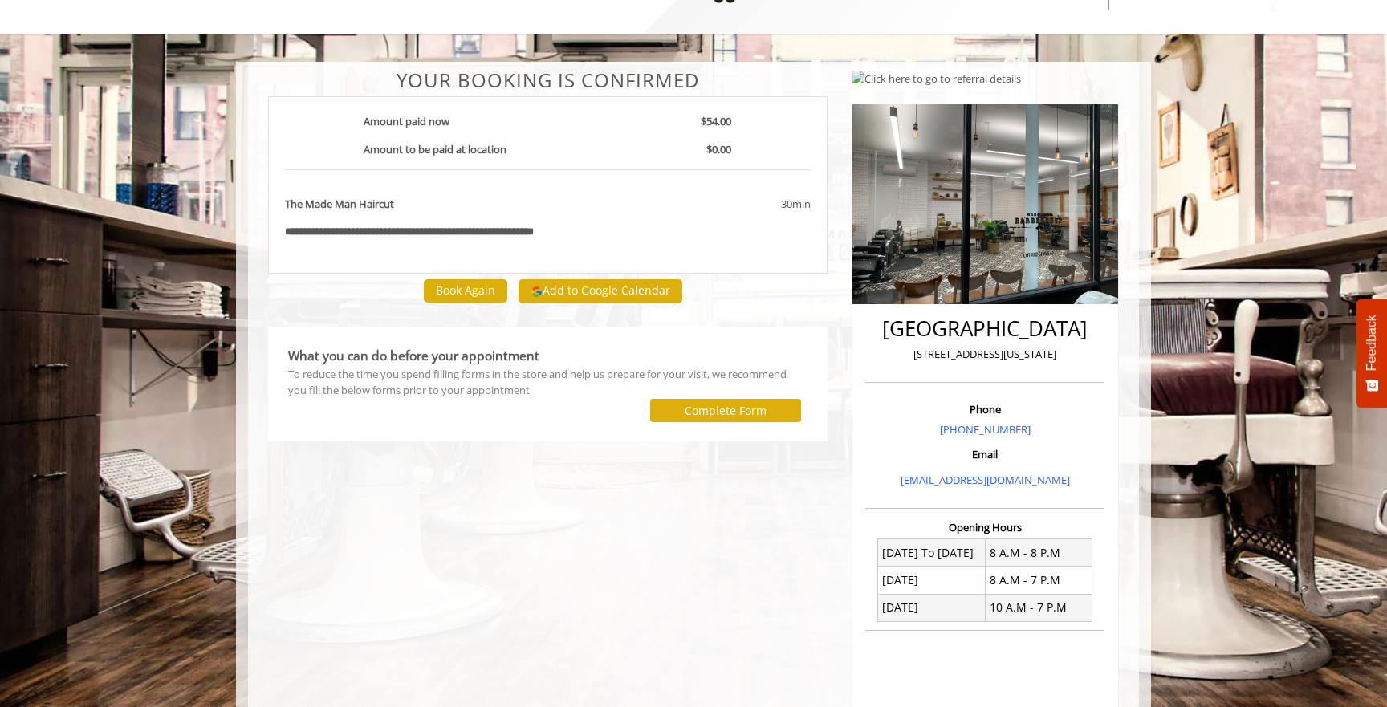
click at [695, 529] on div "**********" at bounding box center [547, 481] width 583 height 823
